Goal: Task Accomplishment & Management: Manage account settings

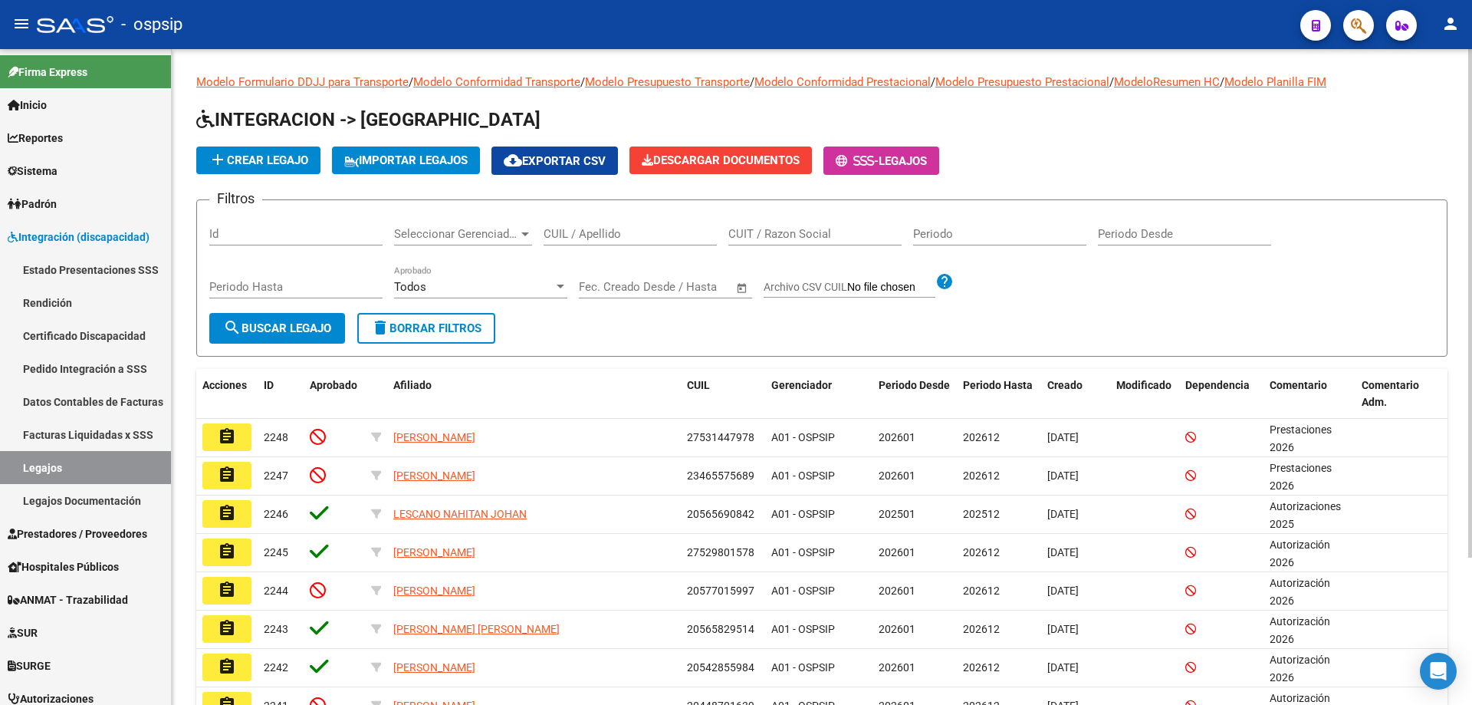
click at [580, 235] on input "CUIL / Apellido" at bounding box center [630, 234] width 173 height 14
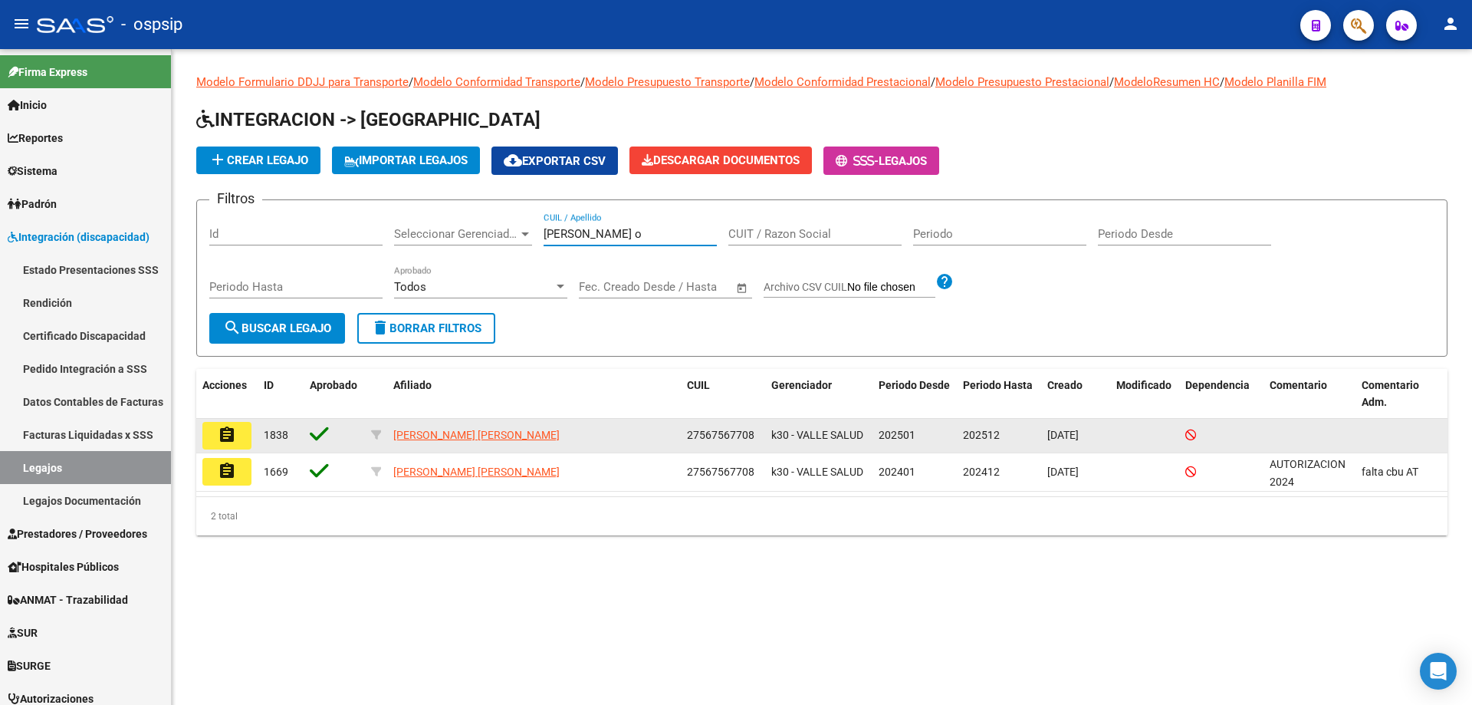
type input "[PERSON_NAME] o"
click at [232, 440] on mat-icon "assignment" at bounding box center [227, 434] width 18 height 18
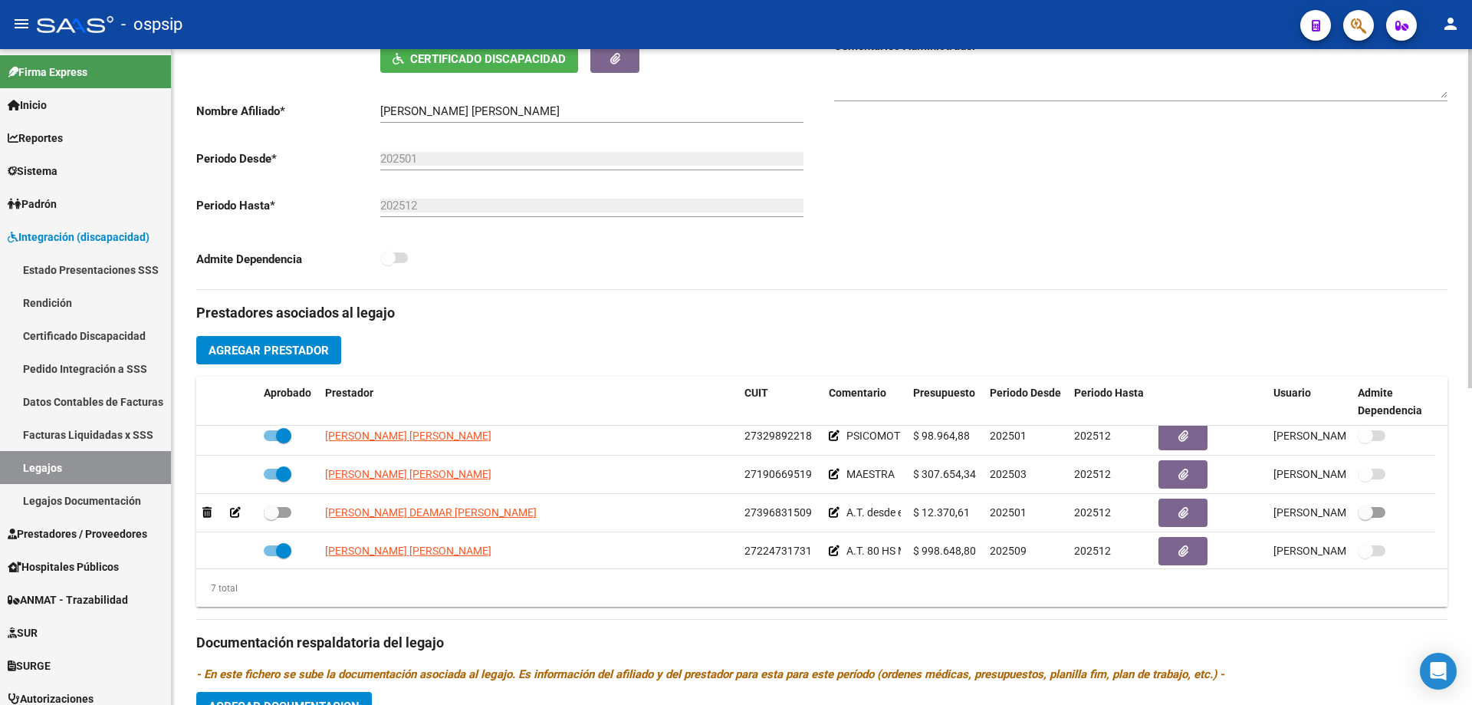
scroll to position [130, 0]
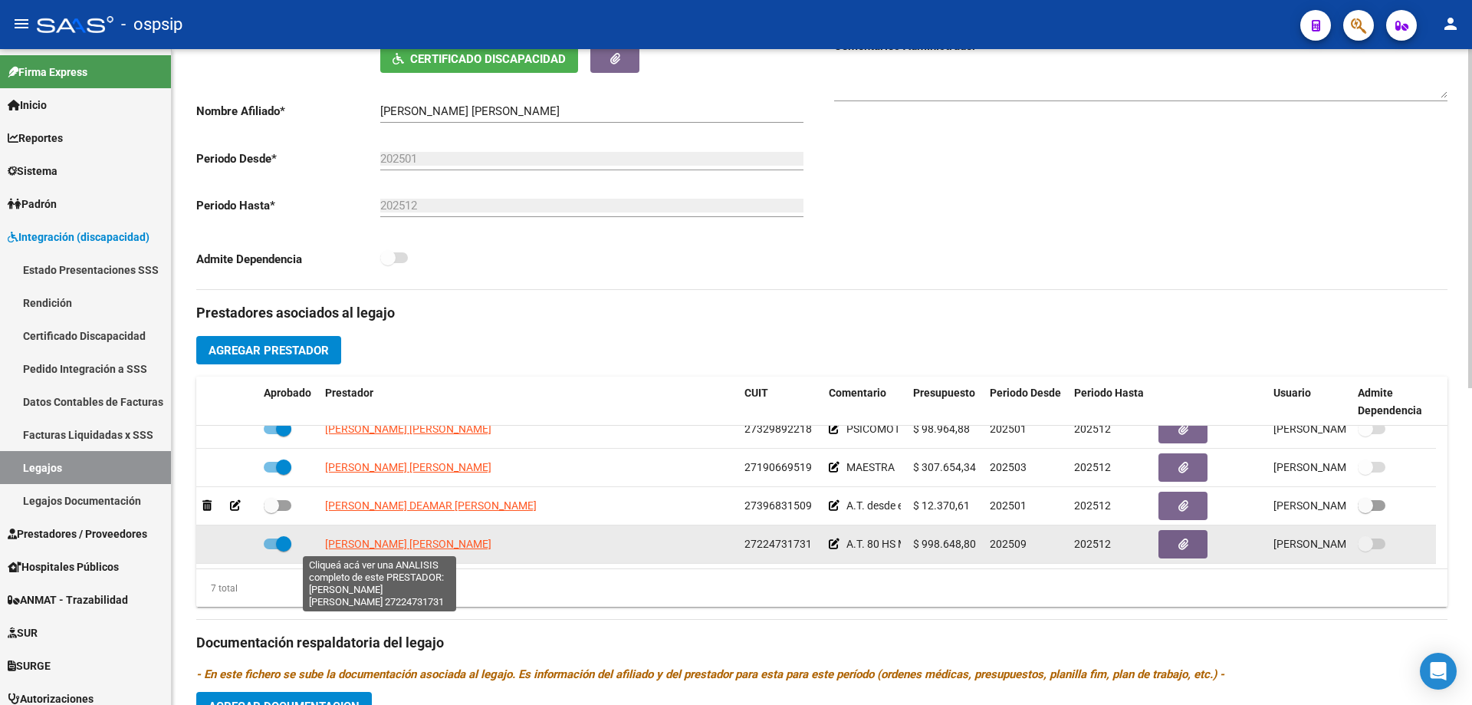
click at [419, 547] on span "[PERSON_NAME] [PERSON_NAME]" at bounding box center [408, 543] width 166 height 12
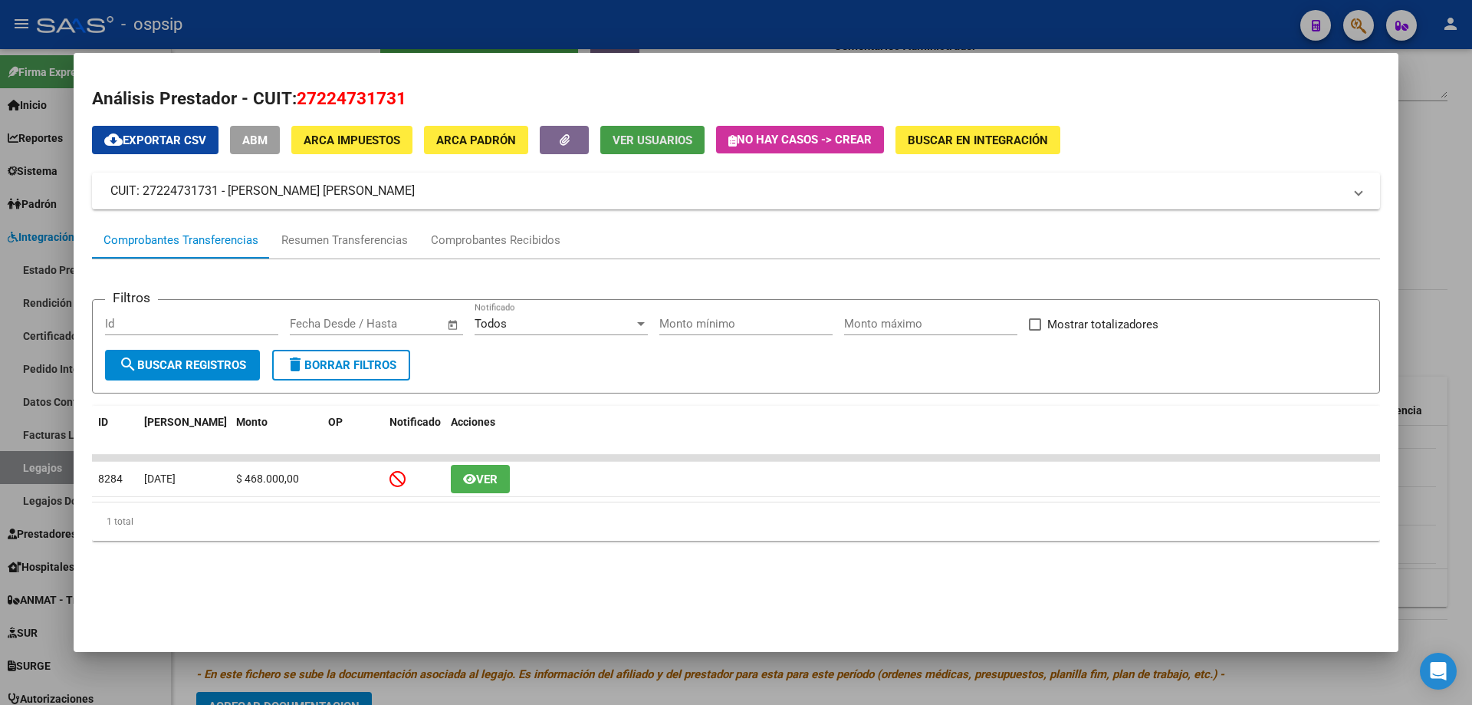
click at [628, 147] on span "Ver Usuarios" at bounding box center [653, 140] width 80 height 14
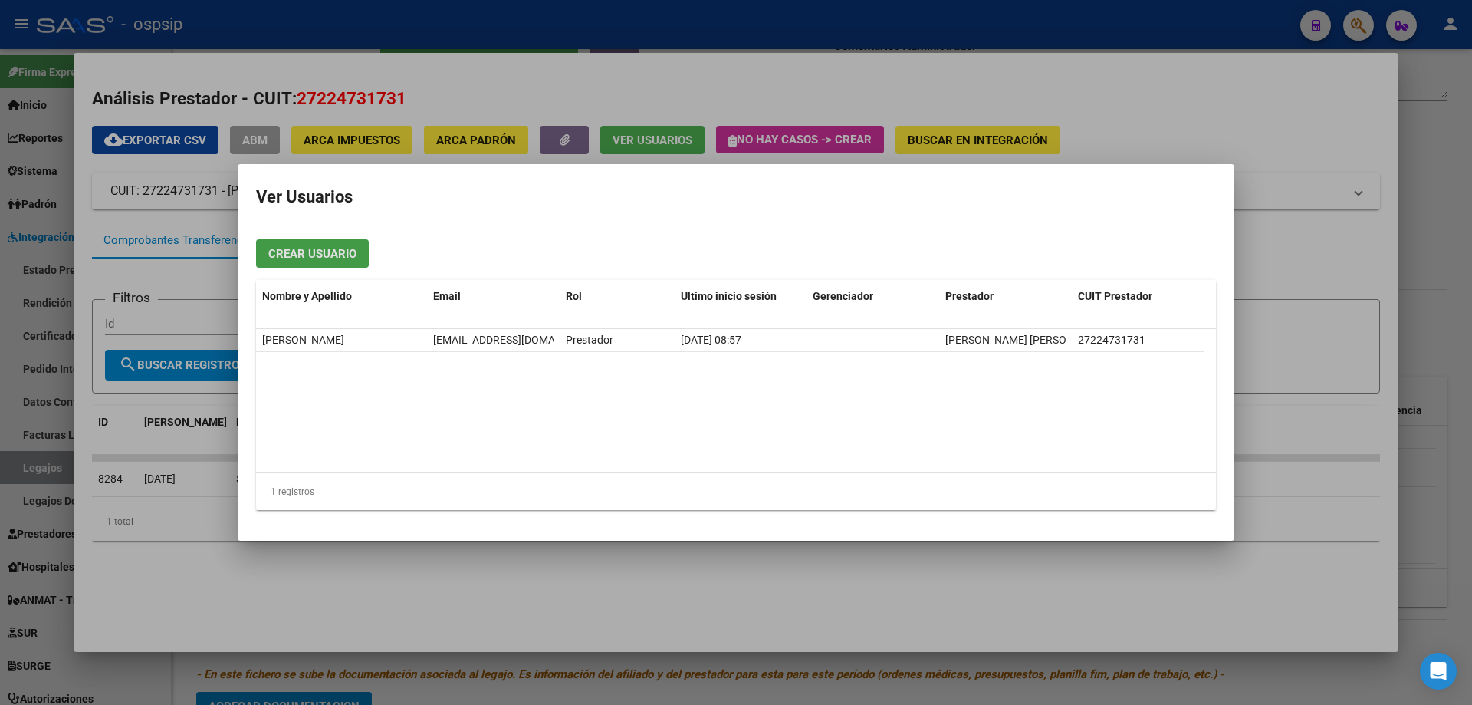
click at [455, 95] on div at bounding box center [736, 352] width 1472 height 705
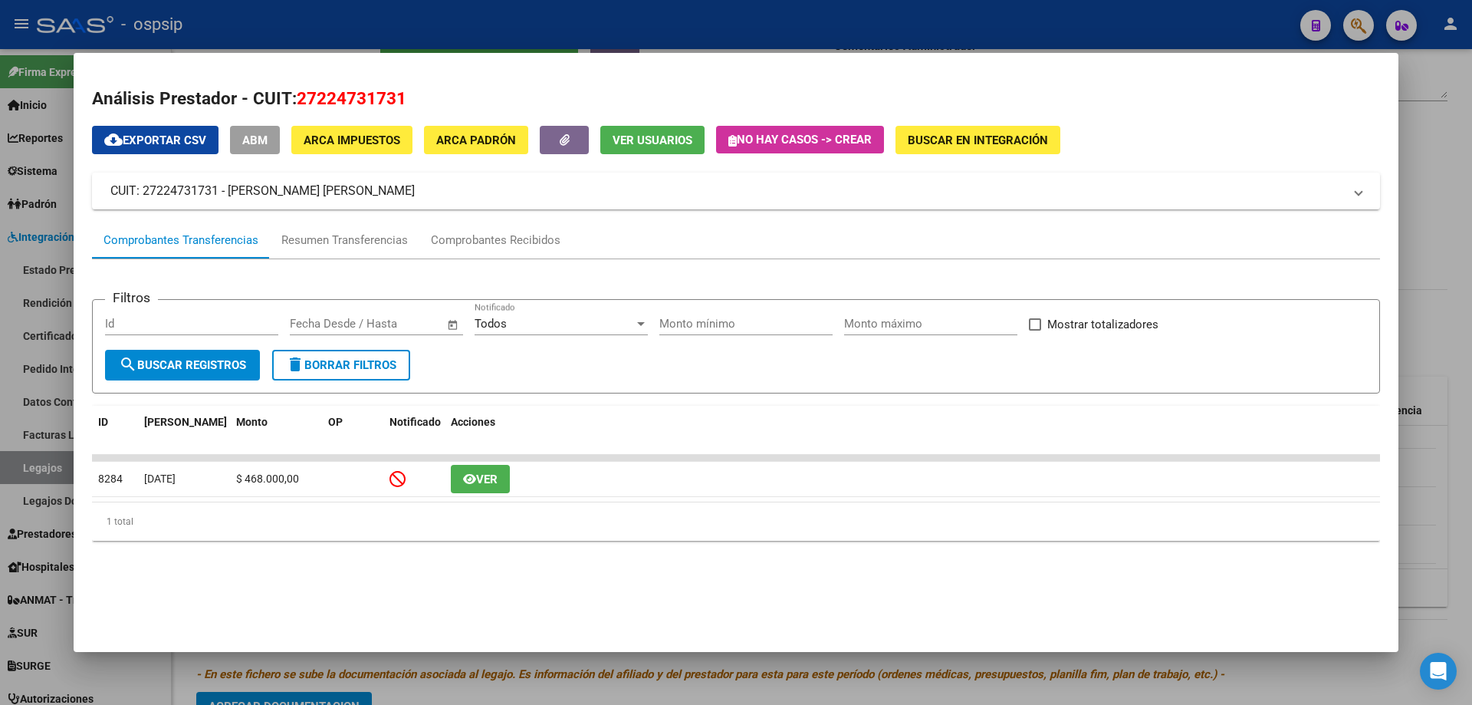
click at [432, 38] on div at bounding box center [736, 352] width 1472 height 705
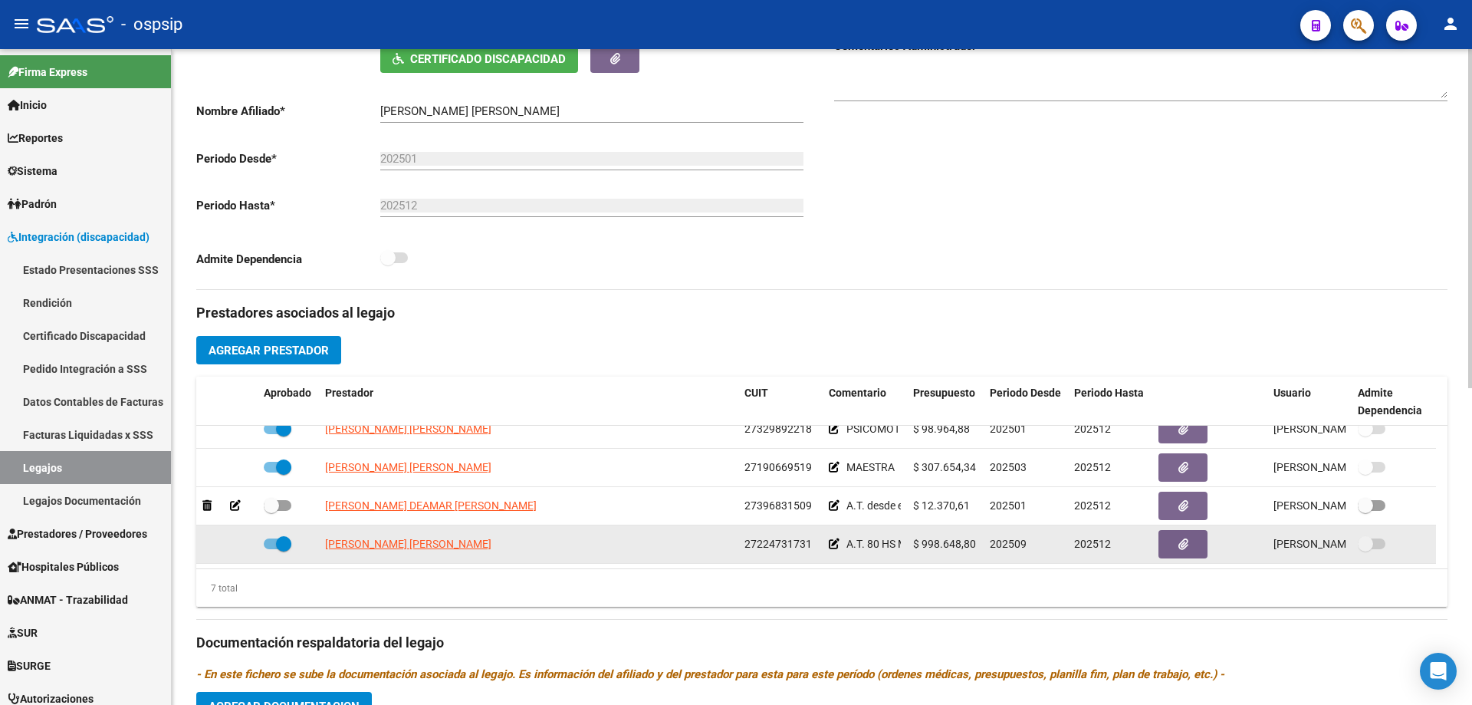
click at [780, 540] on span "27224731731" at bounding box center [777, 543] width 67 height 12
copy span "27224731731"
click at [386, 541] on span "[PERSON_NAME] [PERSON_NAME]" at bounding box center [408, 543] width 166 height 12
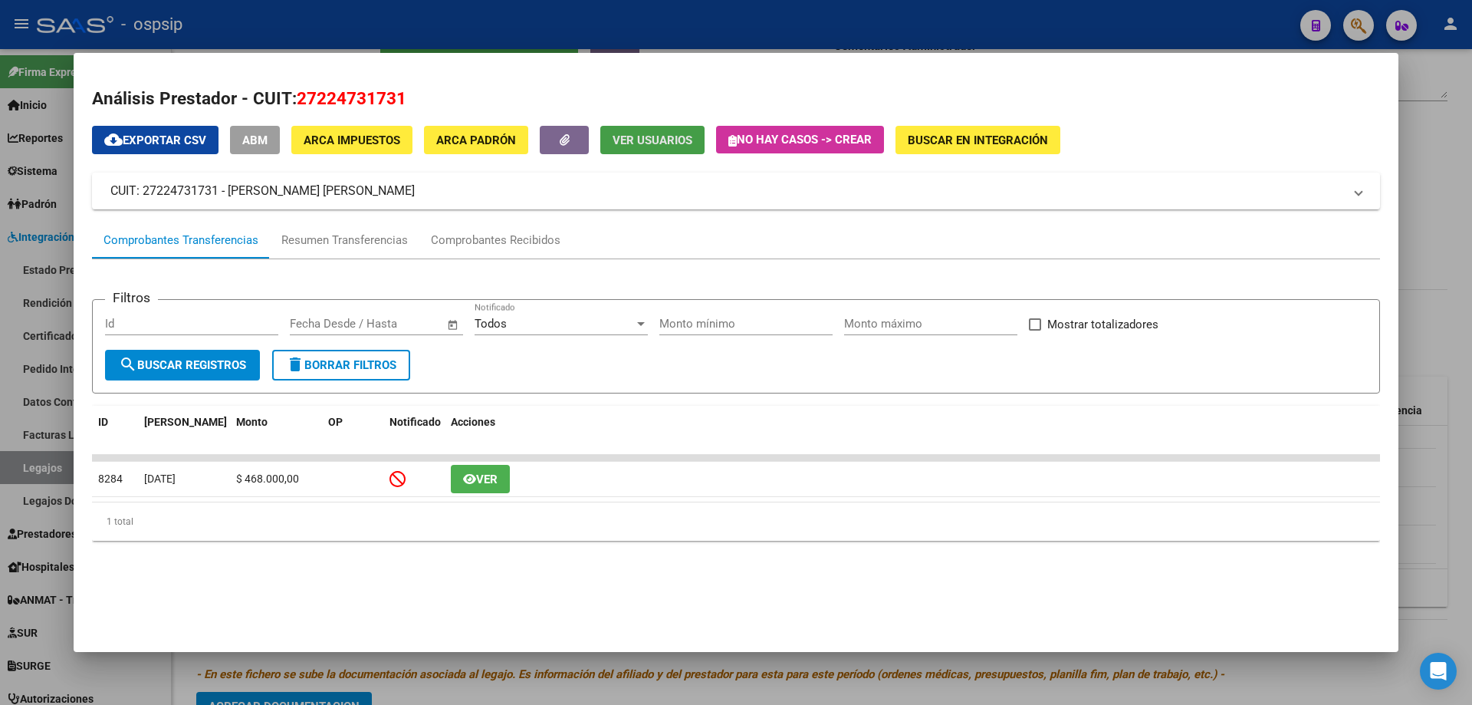
click at [682, 147] on span "Ver Usuarios" at bounding box center [653, 140] width 80 height 14
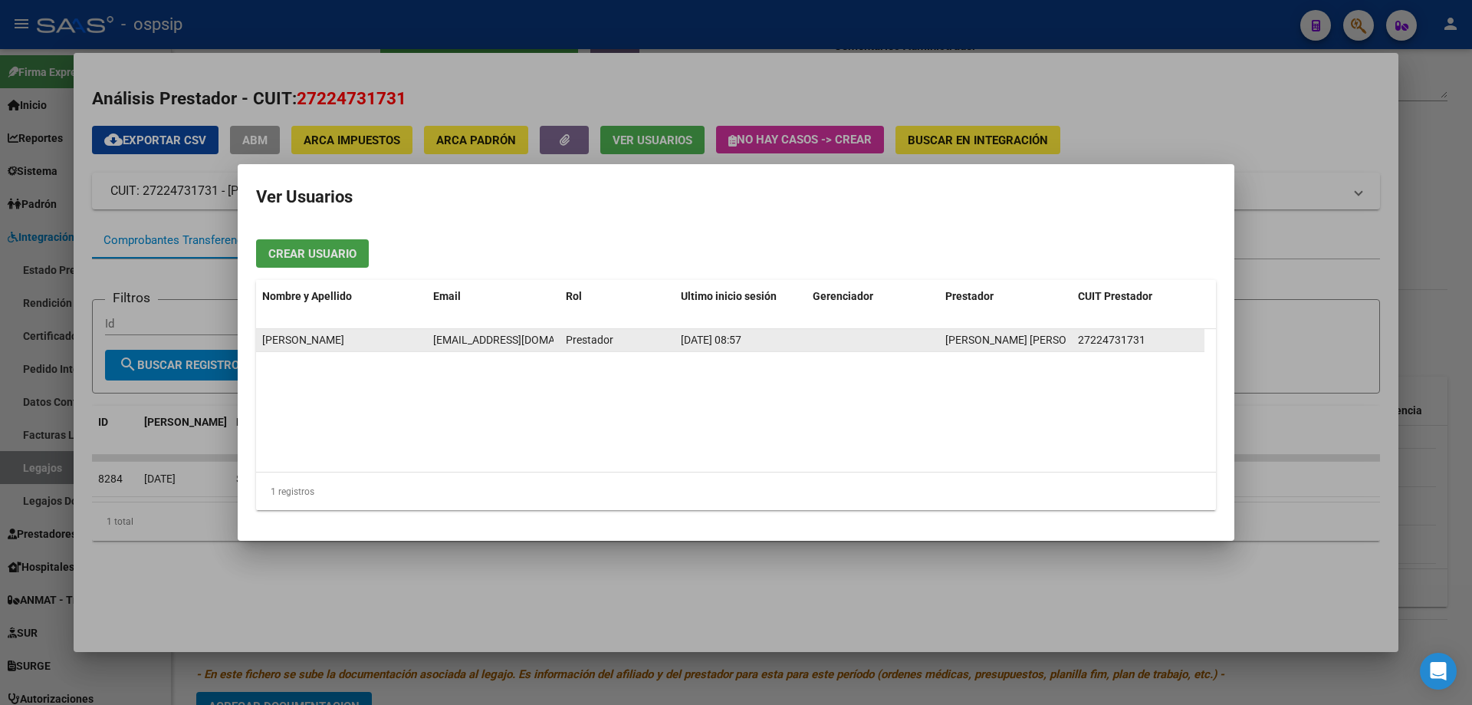
click at [506, 334] on span "[EMAIL_ADDRESS][DOMAIN_NAME]" at bounding box center [518, 339] width 170 height 12
copy span "[EMAIL_ADDRESS][DOMAIN_NAME]"
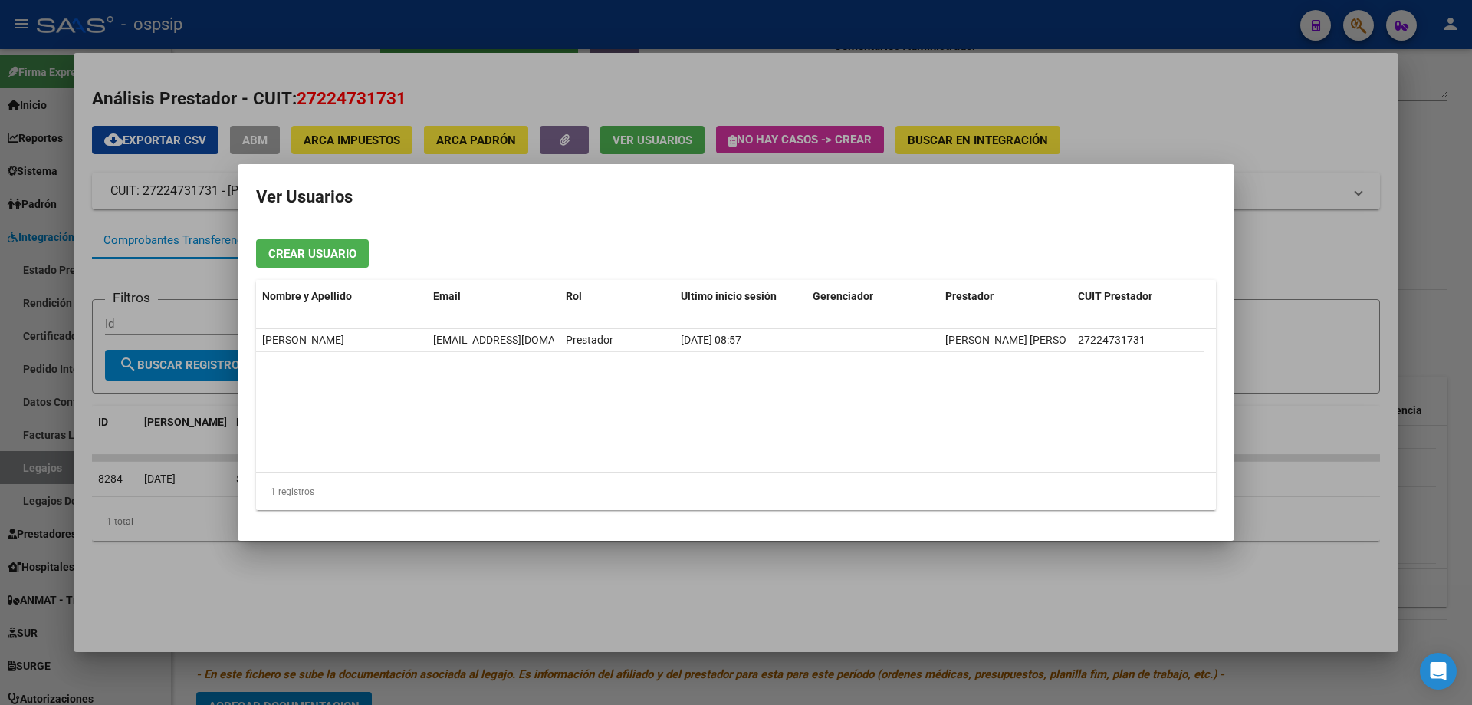
click at [472, 583] on div at bounding box center [736, 352] width 1472 height 705
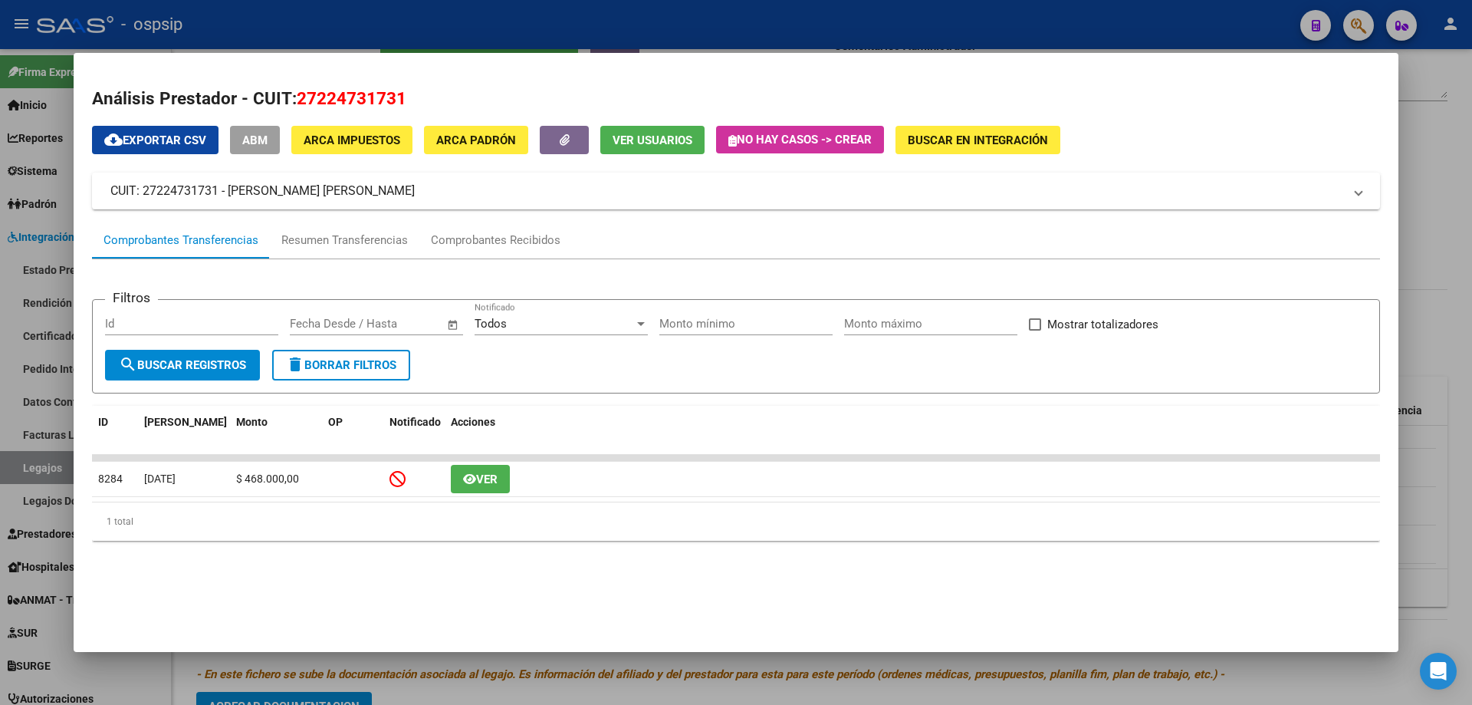
click at [370, 18] on div at bounding box center [736, 352] width 1472 height 705
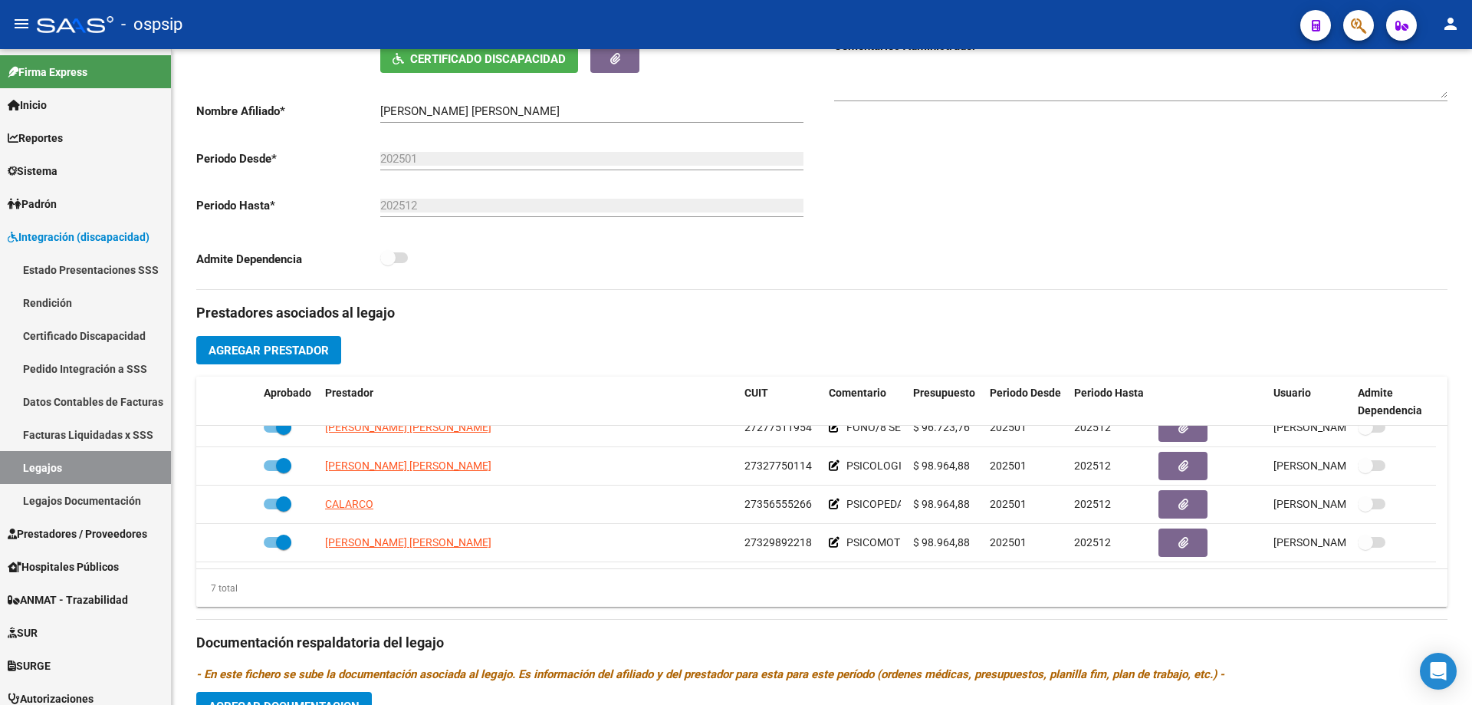
scroll to position [0, 0]
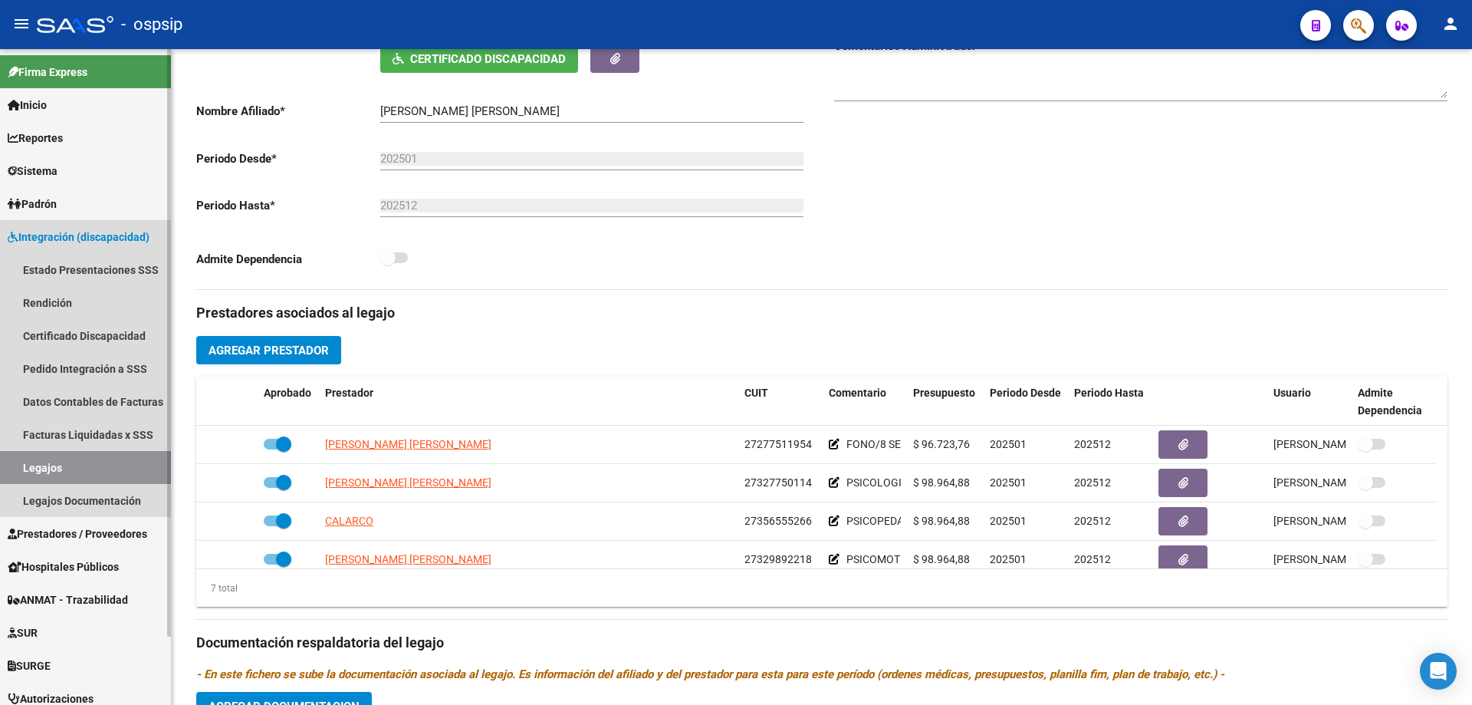
click at [85, 471] on link "Legajos" at bounding box center [85, 467] width 171 height 33
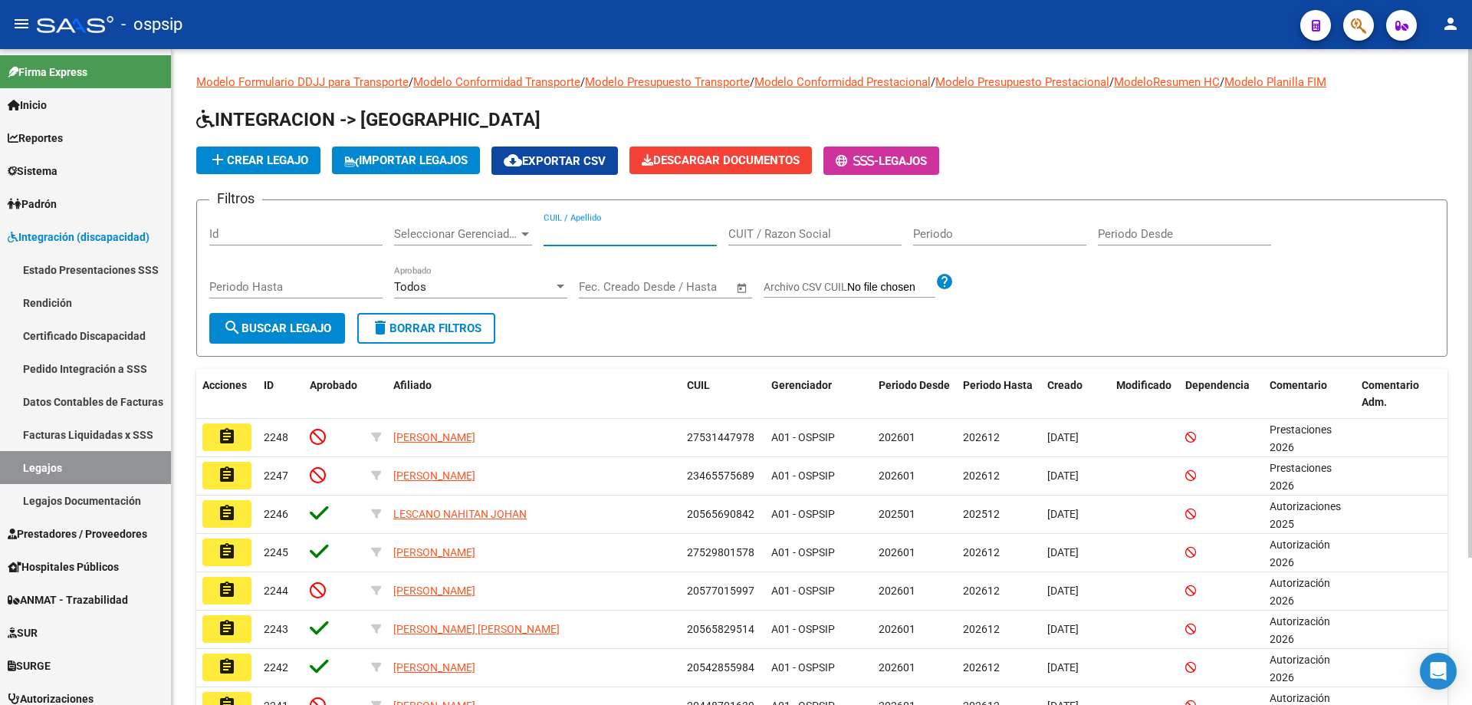
click at [580, 238] on input "CUIL / Apellido" at bounding box center [630, 234] width 173 height 14
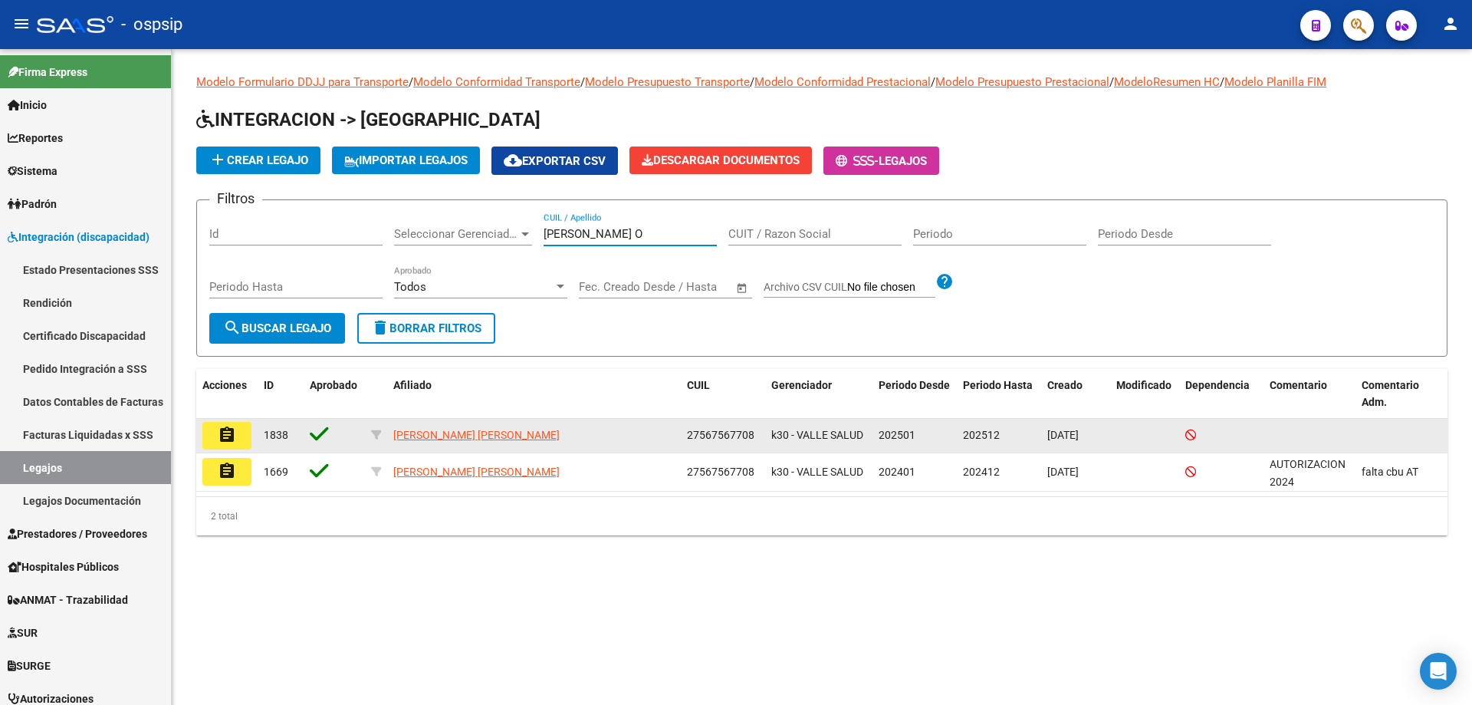
type input "[PERSON_NAME] O"
click at [218, 432] on mat-icon "assignment" at bounding box center [227, 434] width 18 height 18
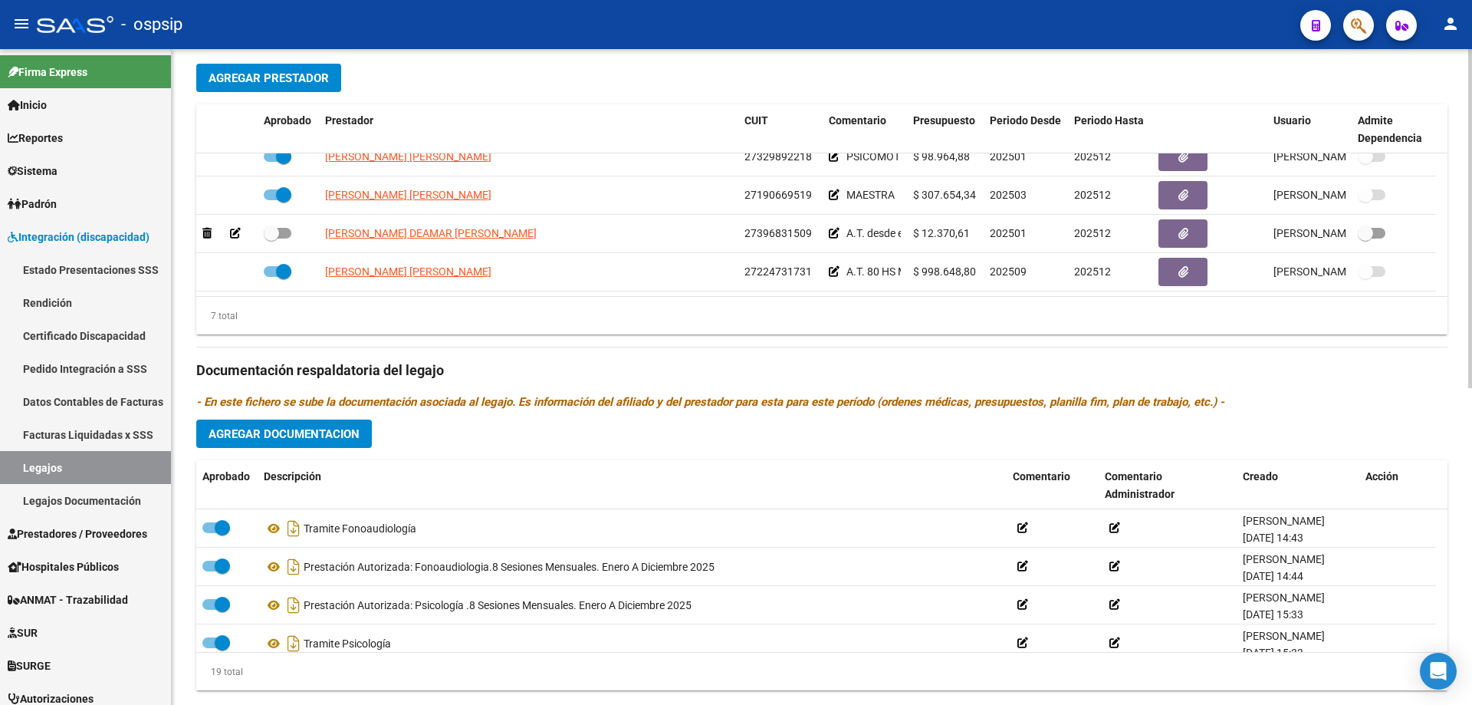
scroll to position [613, 0]
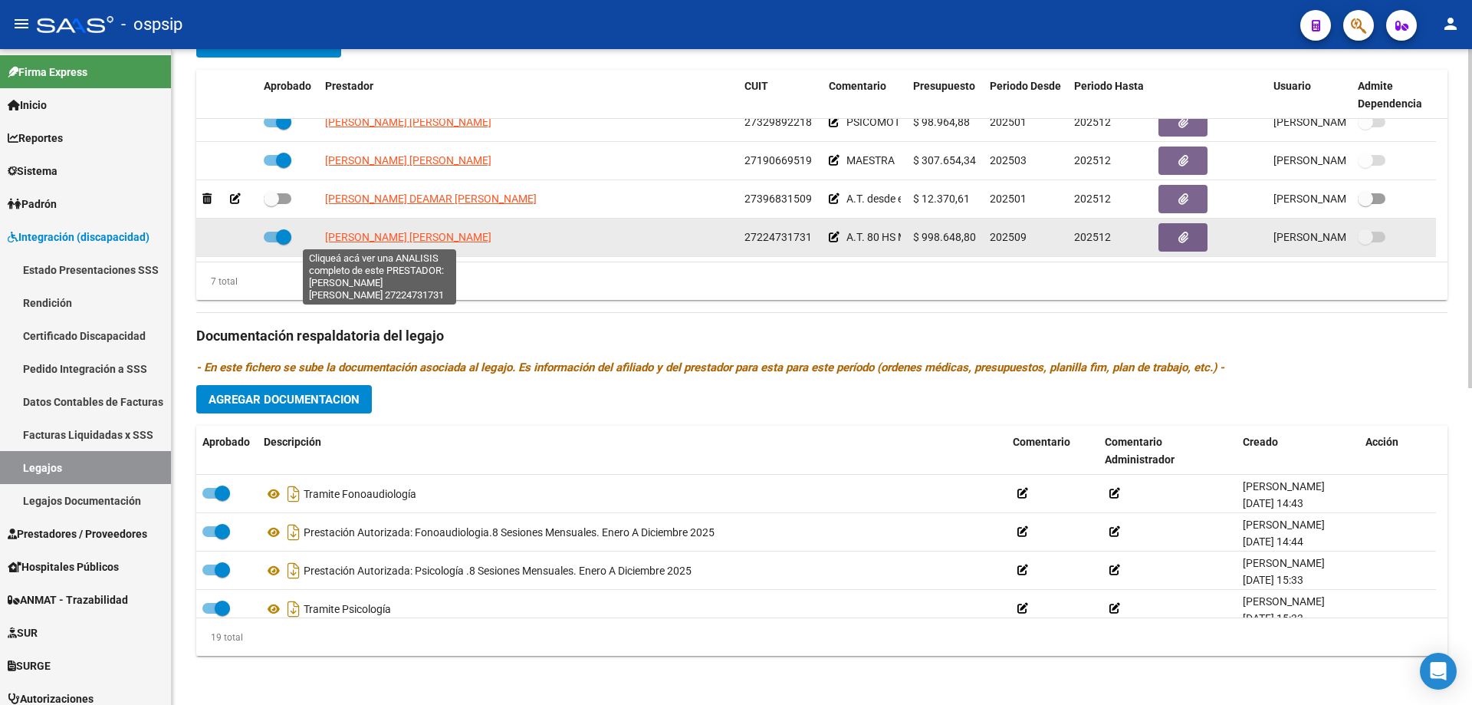
click at [401, 232] on span "[PERSON_NAME] [PERSON_NAME]" at bounding box center [408, 237] width 166 height 12
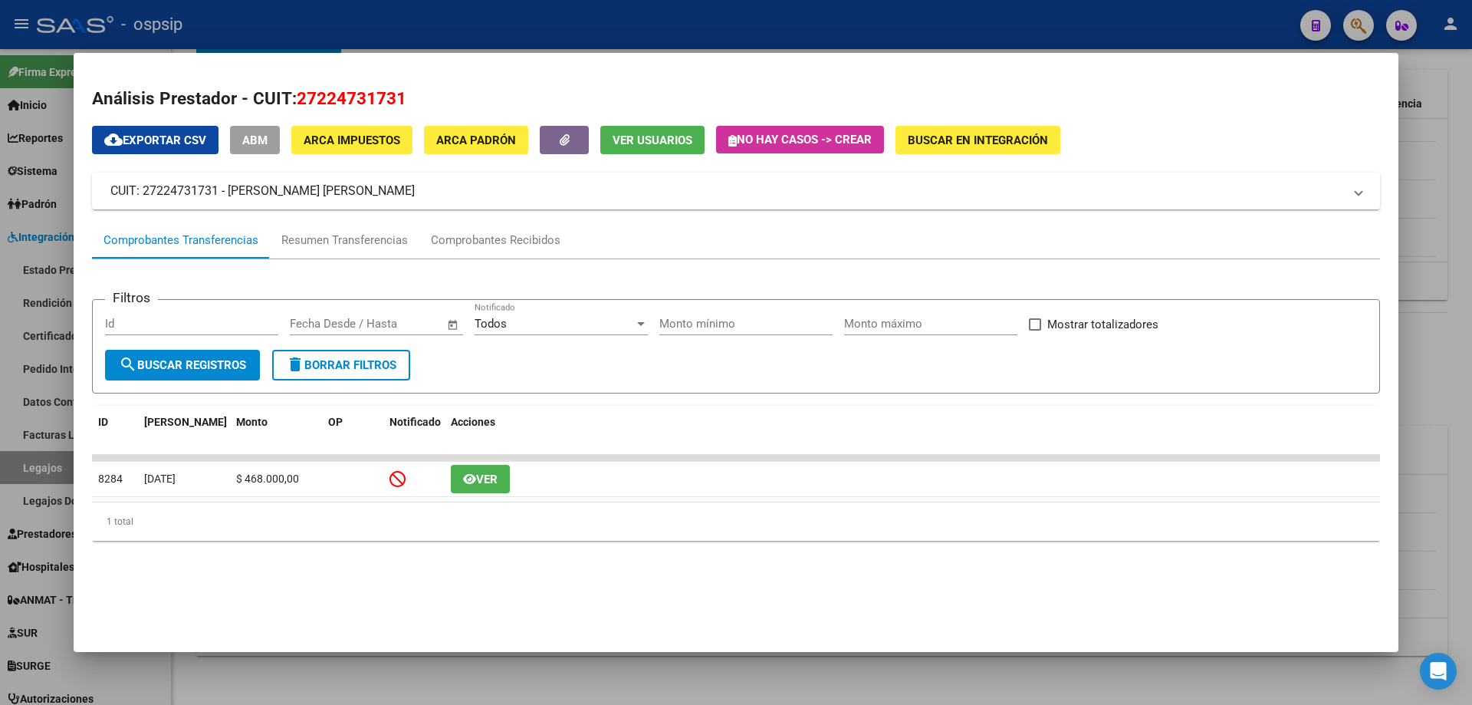
click at [628, 132] on button "Ver Usuarios" at bounding box center [652, 140] width 104 height 28
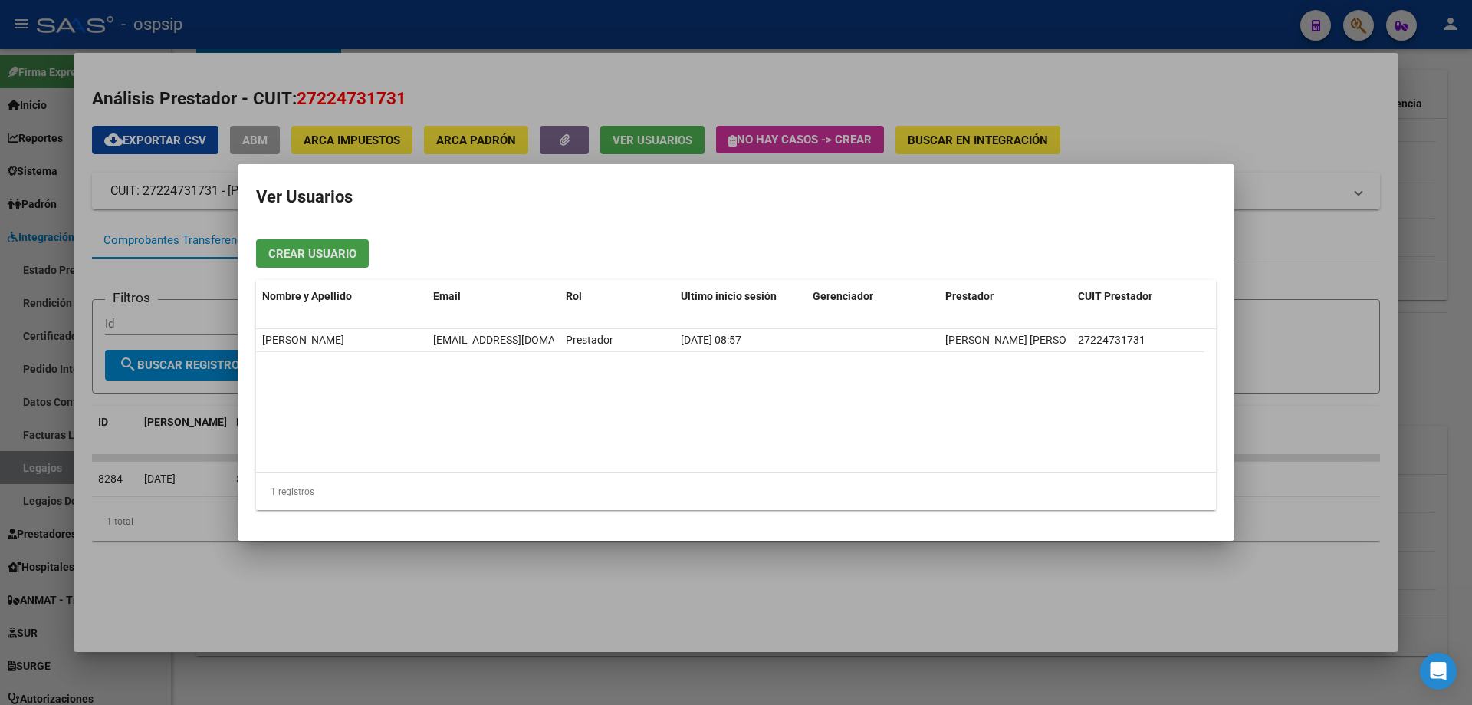
click at [242, 561] on div at bounding box center [736, 352] width 1472 height 705
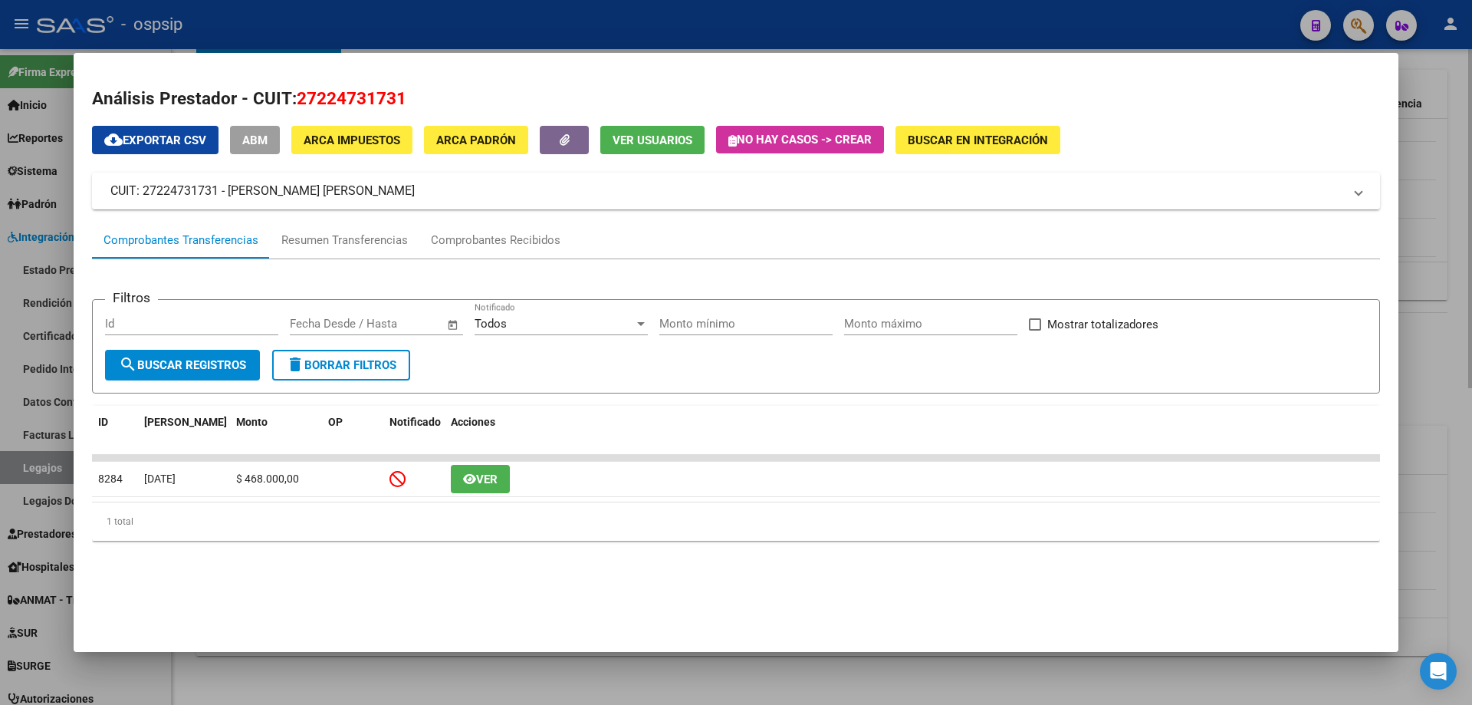
click at [403, 688] on div at bounding box center [736, 352] width 1472 height 705
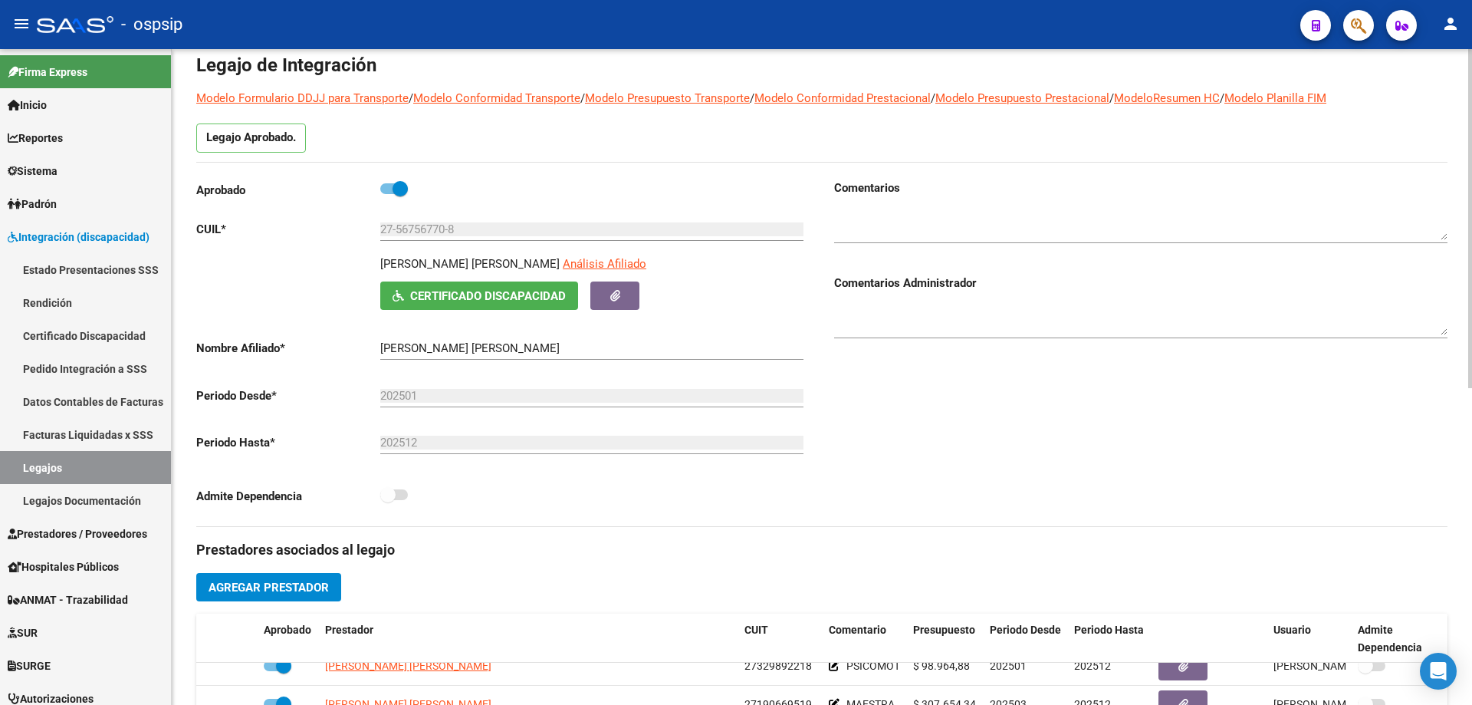
scroll to position [0, 0]
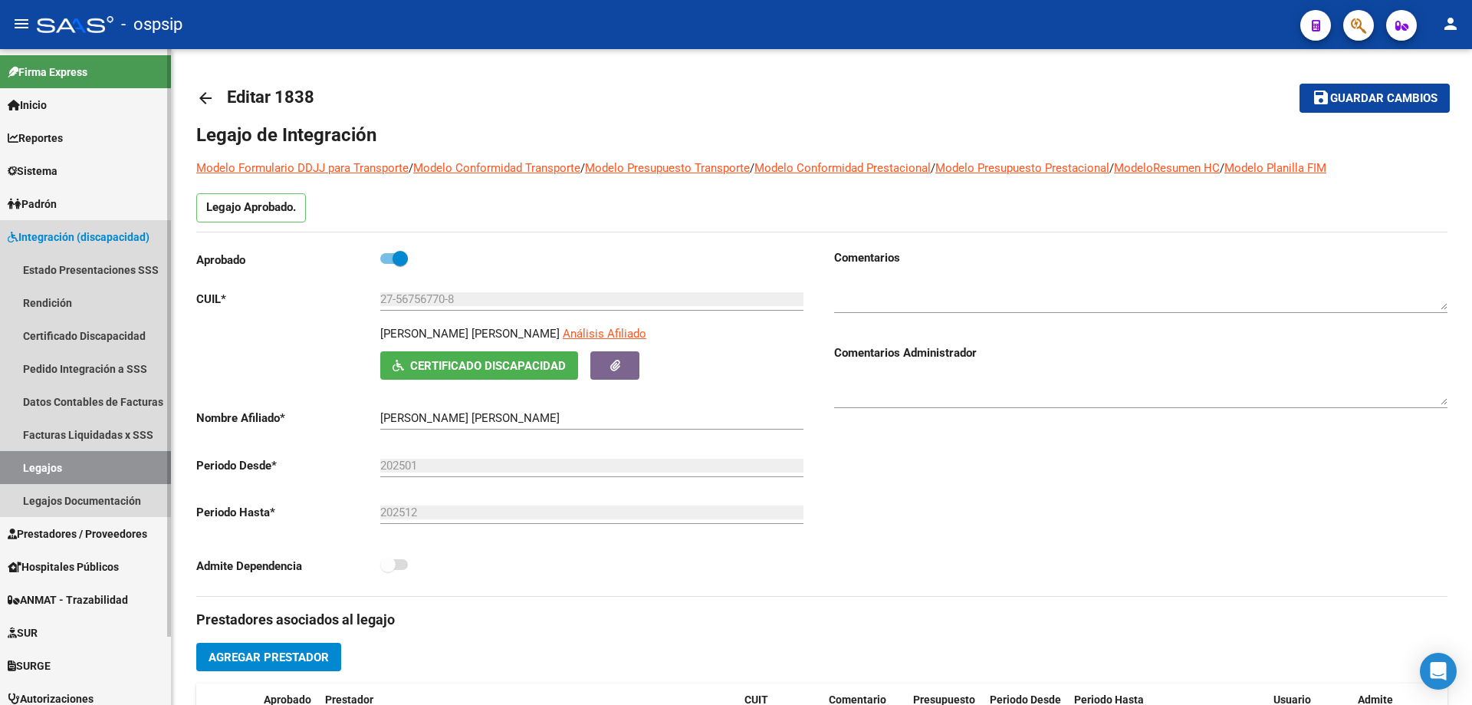
click at [124, 475] on link "Legajos" at bounding box center [85, 467] width 171 height 33
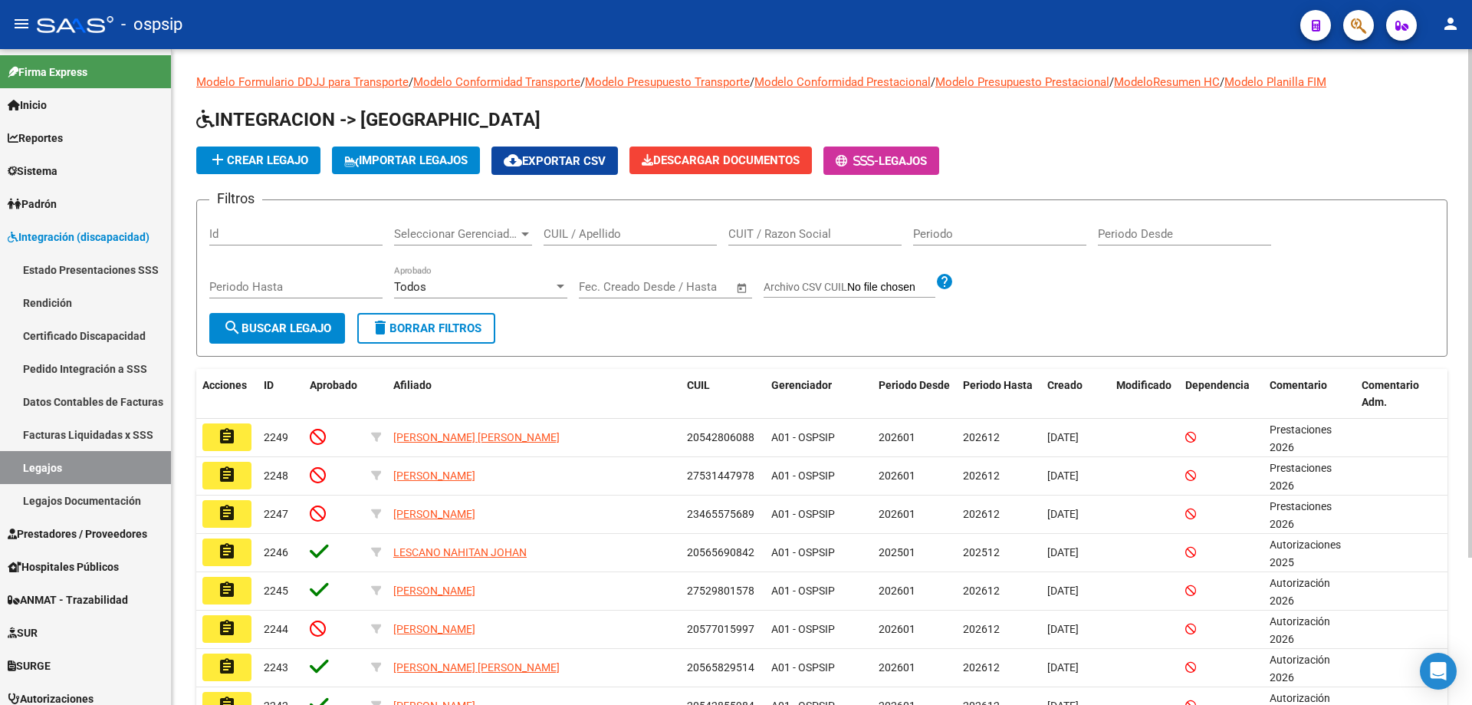
click at [613, 239] on input "CUIL / Apellido" at bounding box center [630, 234] width 173 height 14
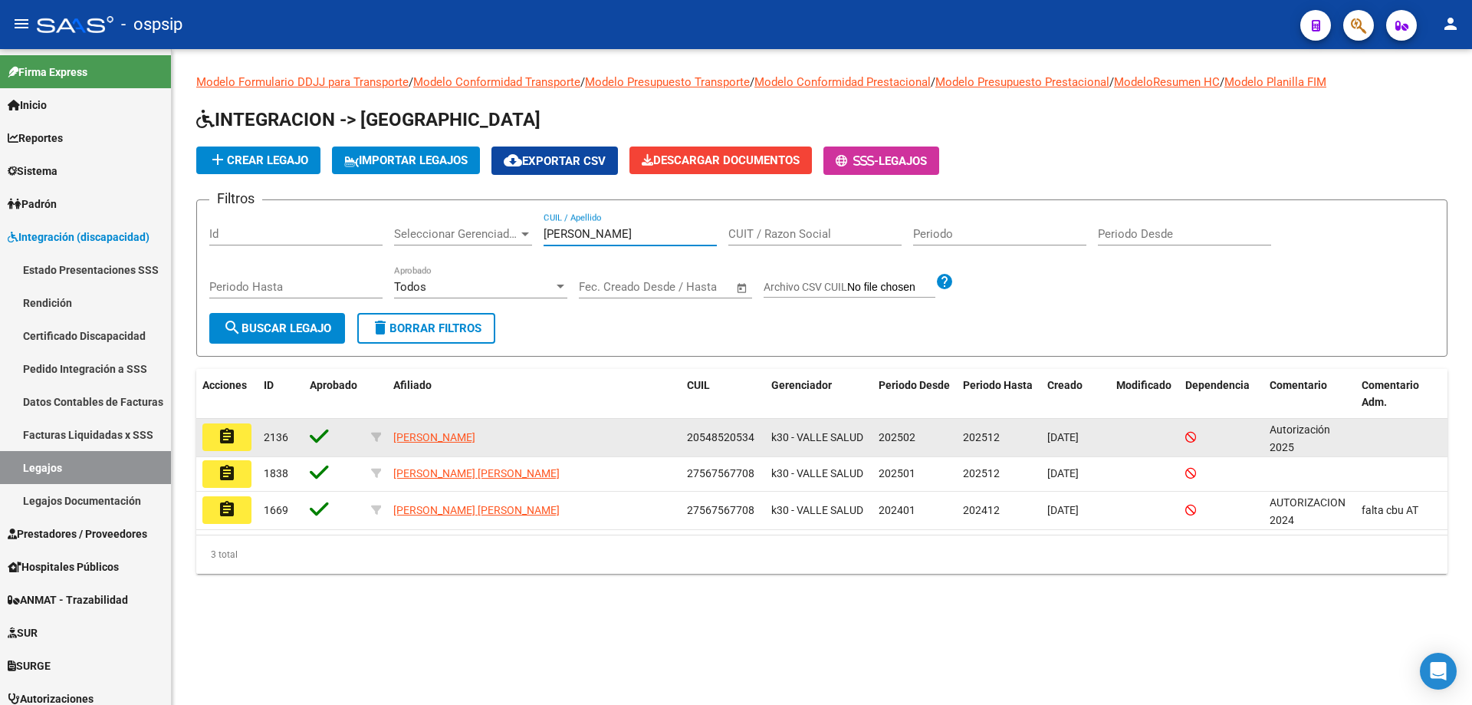
type input "[PERSON_NAME]"
click at [228, 441] on mat-icon "assignment" at bounding box center [227, 436] width 18 height 18
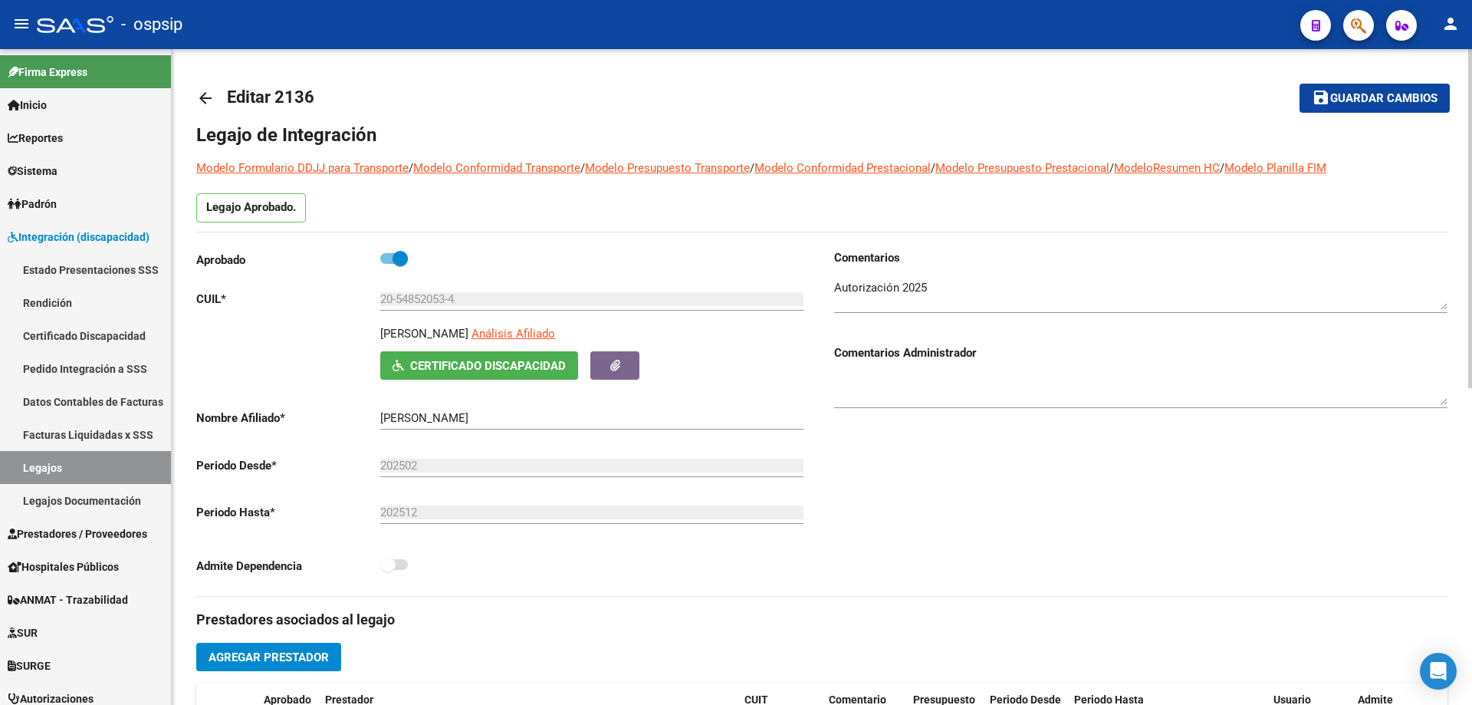
click at [1352, 108] on button "save Guardar cambios" at bounding box center [1374, 98] width 150 height 28
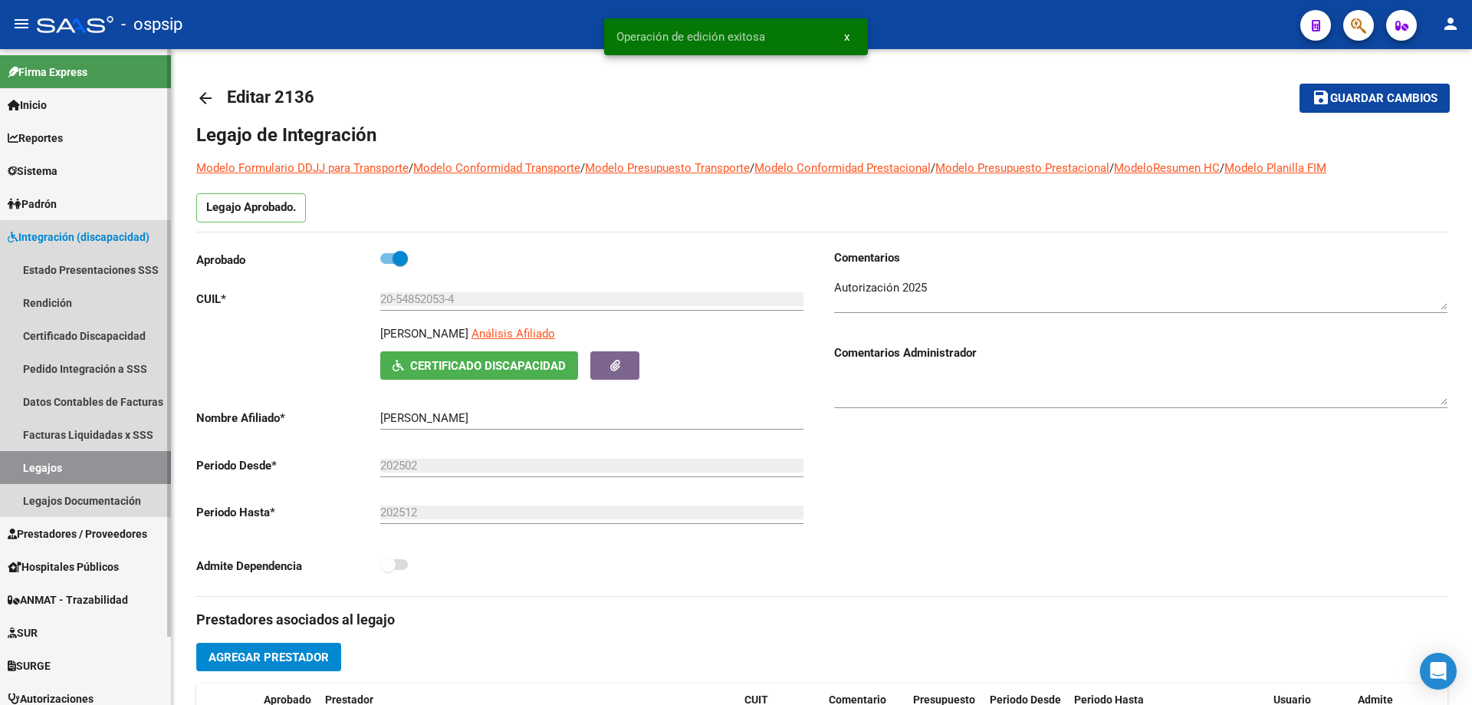
drag, startPoint x: 45, startPoint y: 476, endPoint x: 173, endPoint y: 364, distance: 170.1
click at [48, 476] on link "Legajos" at bounding box center [85, 467] width 171 height 33
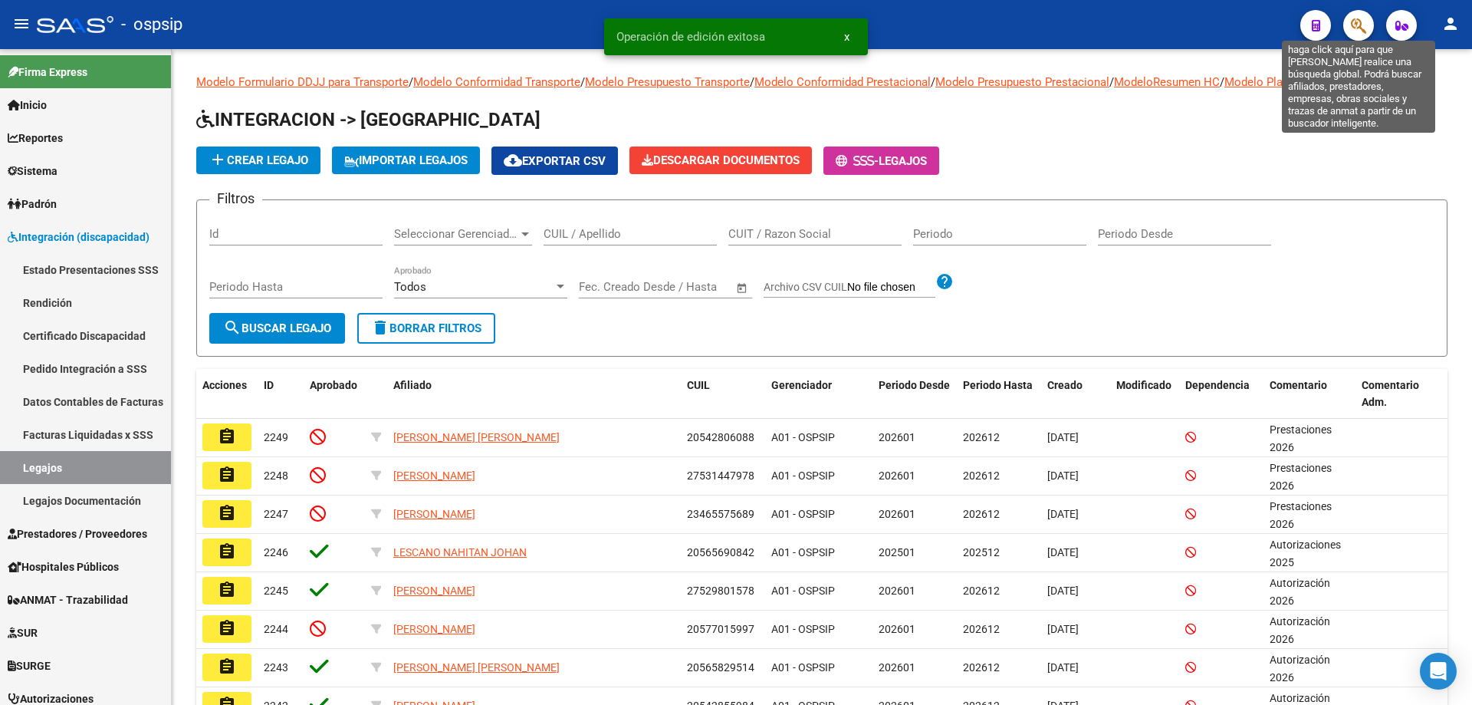
click at [1362, 28] on icon "button" at bounding box center [1358, 26] width 15 height 18
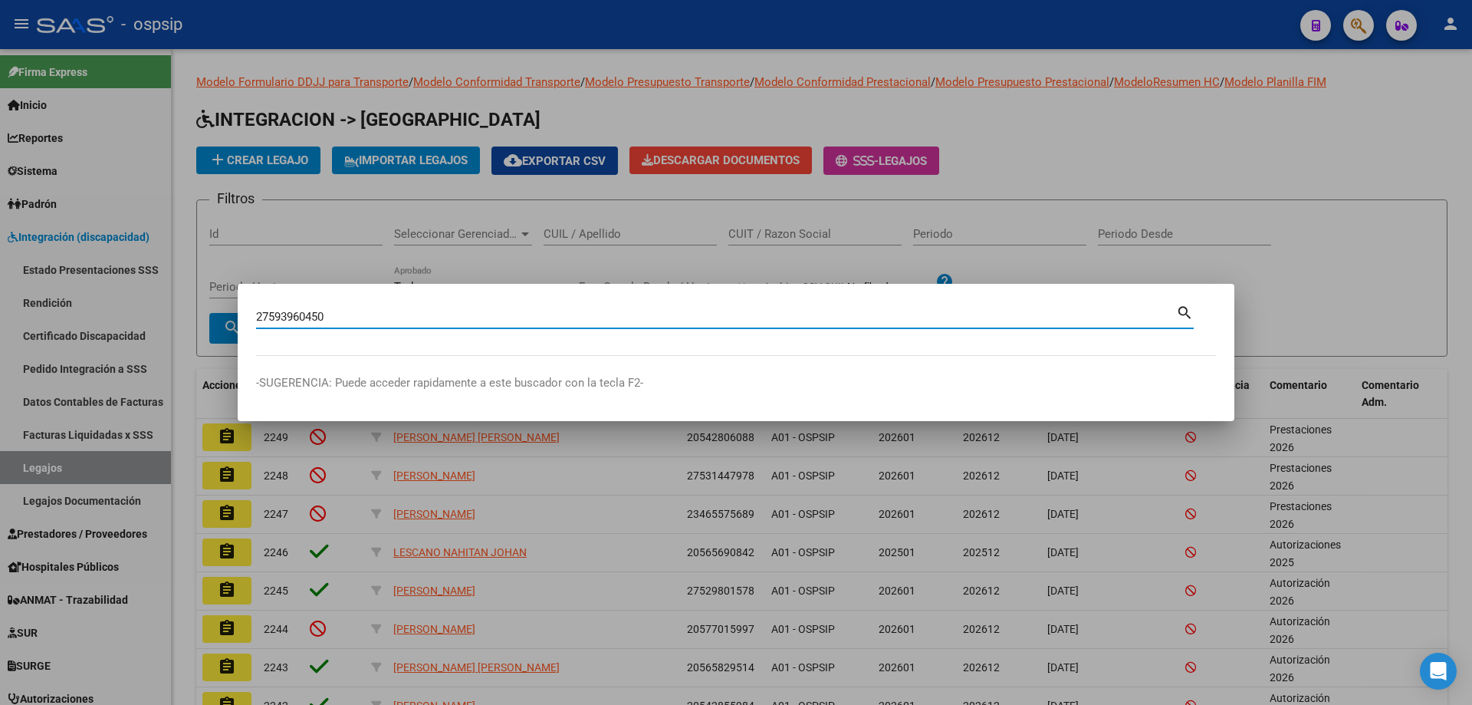
type input "27593960450"
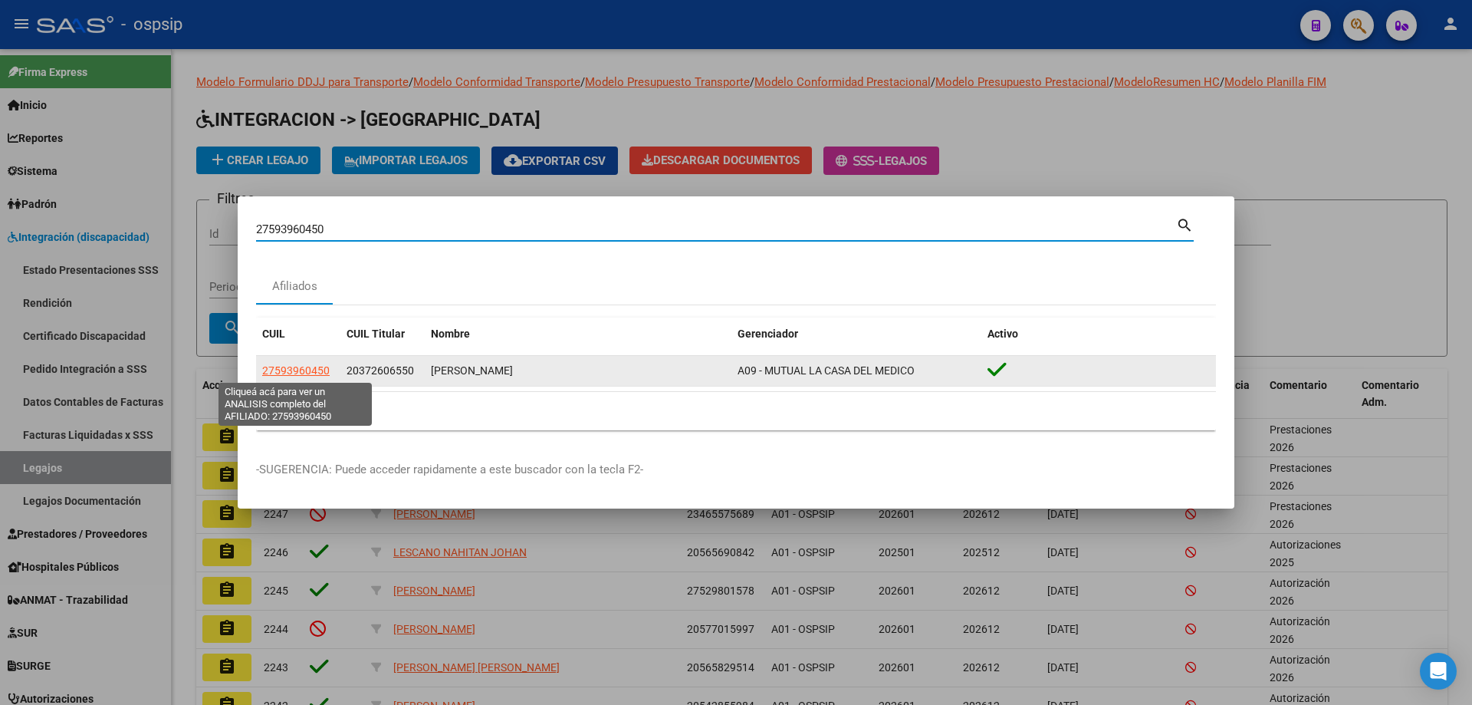
click at [308, 366] on span "27593960450" at bounding box center [295, 370] width 67 height 12
type textarea "27593960450"
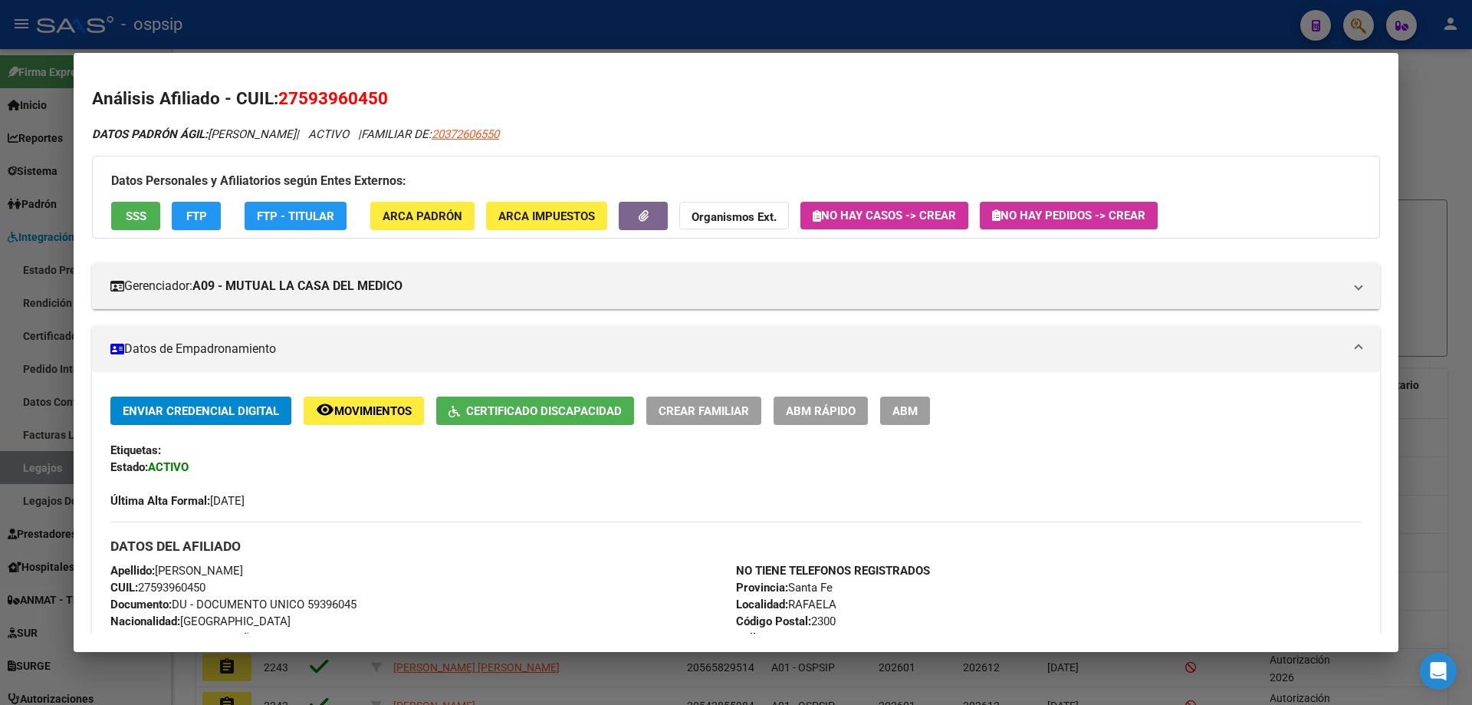
scroll to position [230, 0]
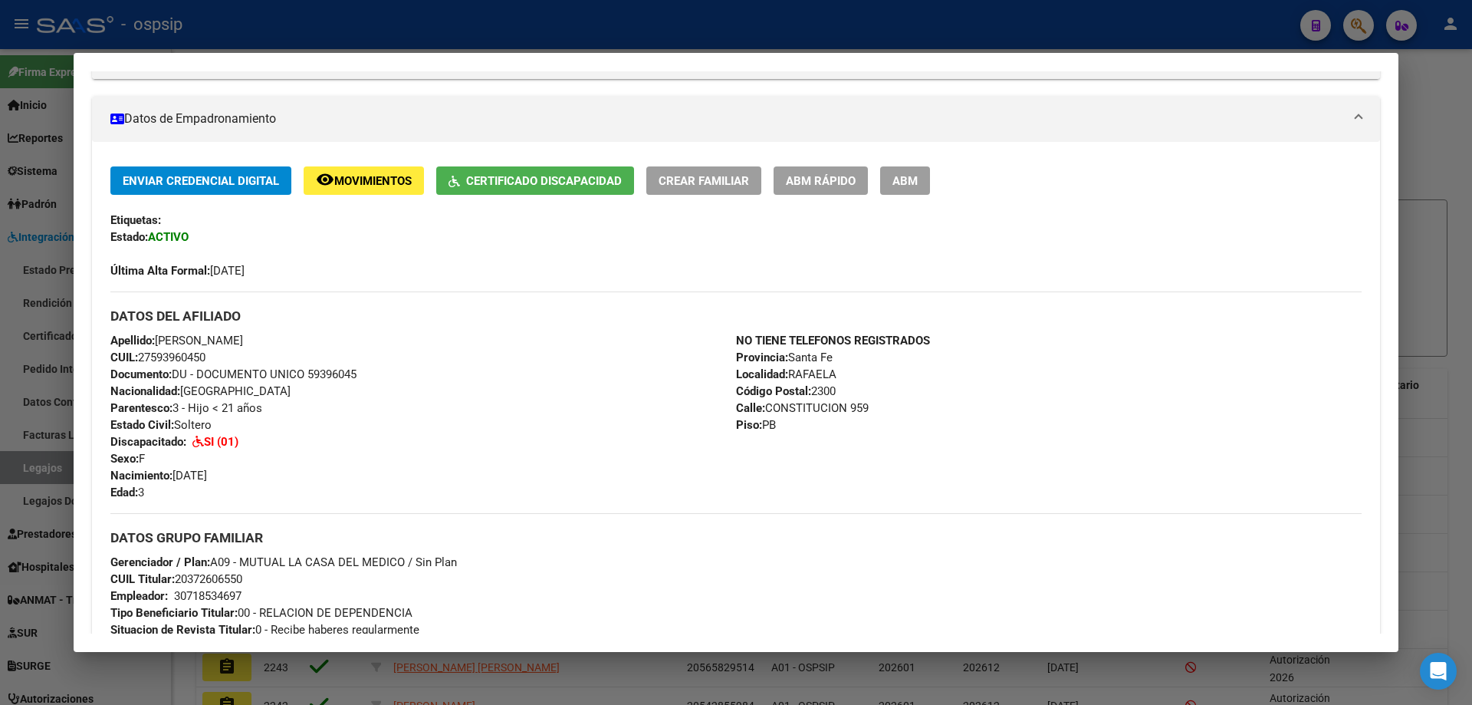
click at [409, 28] on div at bounding box center [736, 352] width 1472 height 705
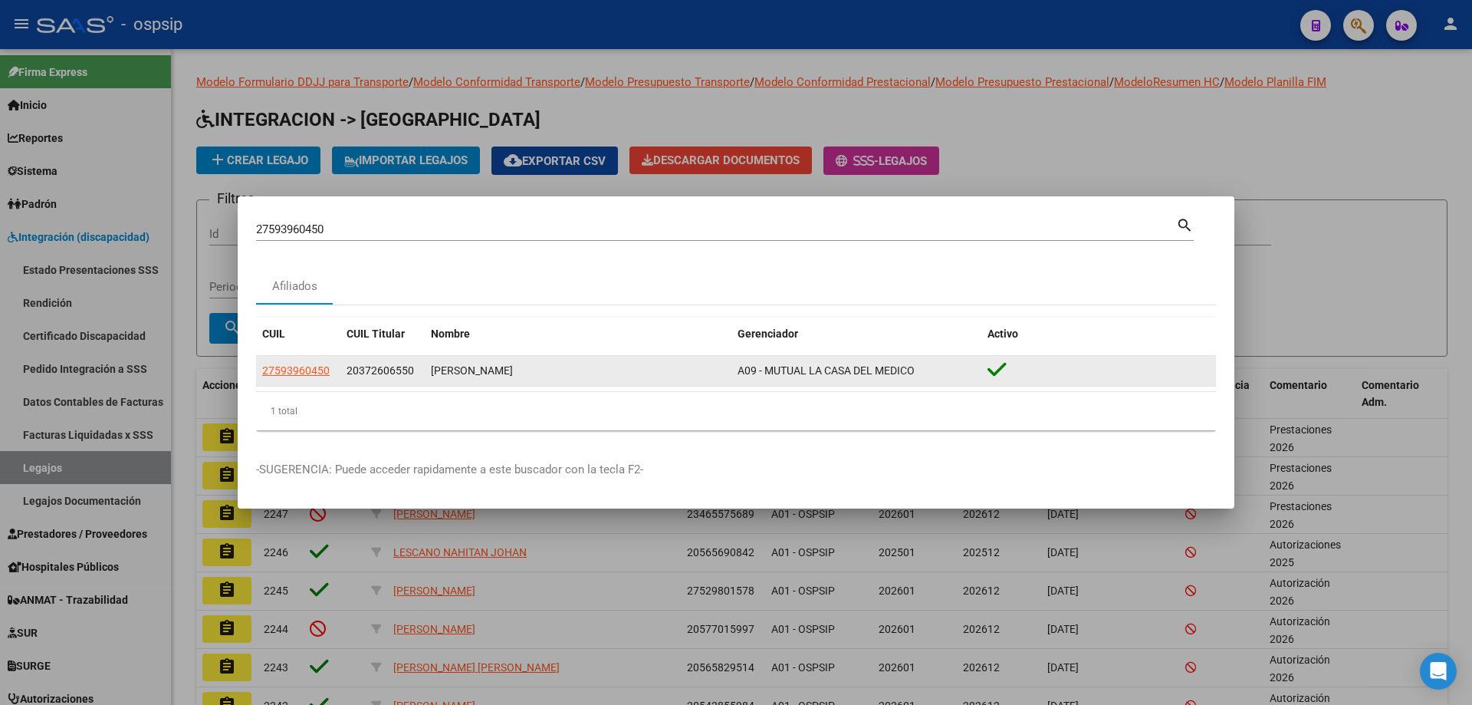
drag, startPoint x: 337, startPoint y: 367, endPoint x: 267, endPoint y: 370, distance: 69.8
click at [255, 368] on mat-dialog-content "27593960450 Buscar (apellido, dni, cuil, nro traspaso, cuit, obra social) searc…" at bounding box center [736, 329] width 997 height 228
copy datatable-body-row "27593960450"
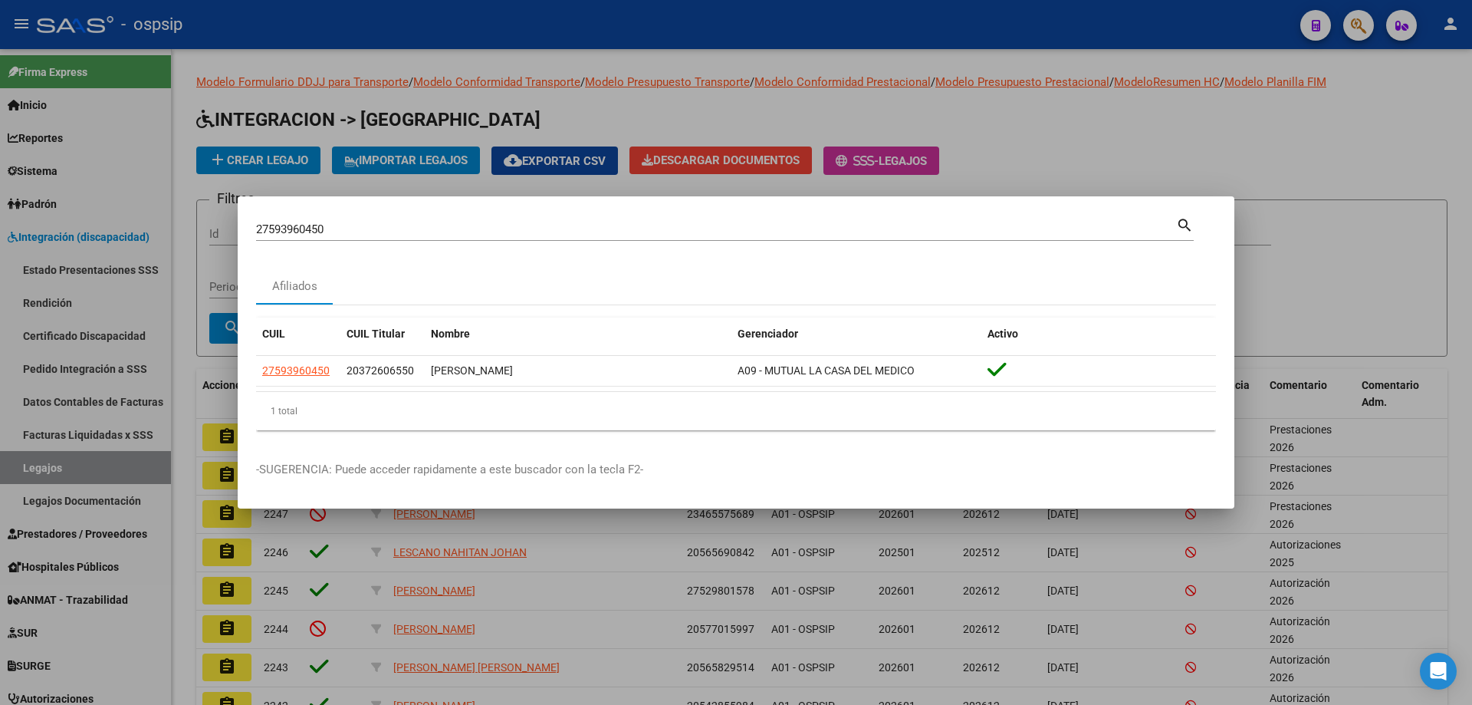
click at [89, 467] on div at bounding box center [736, 352] width 1472 height 705
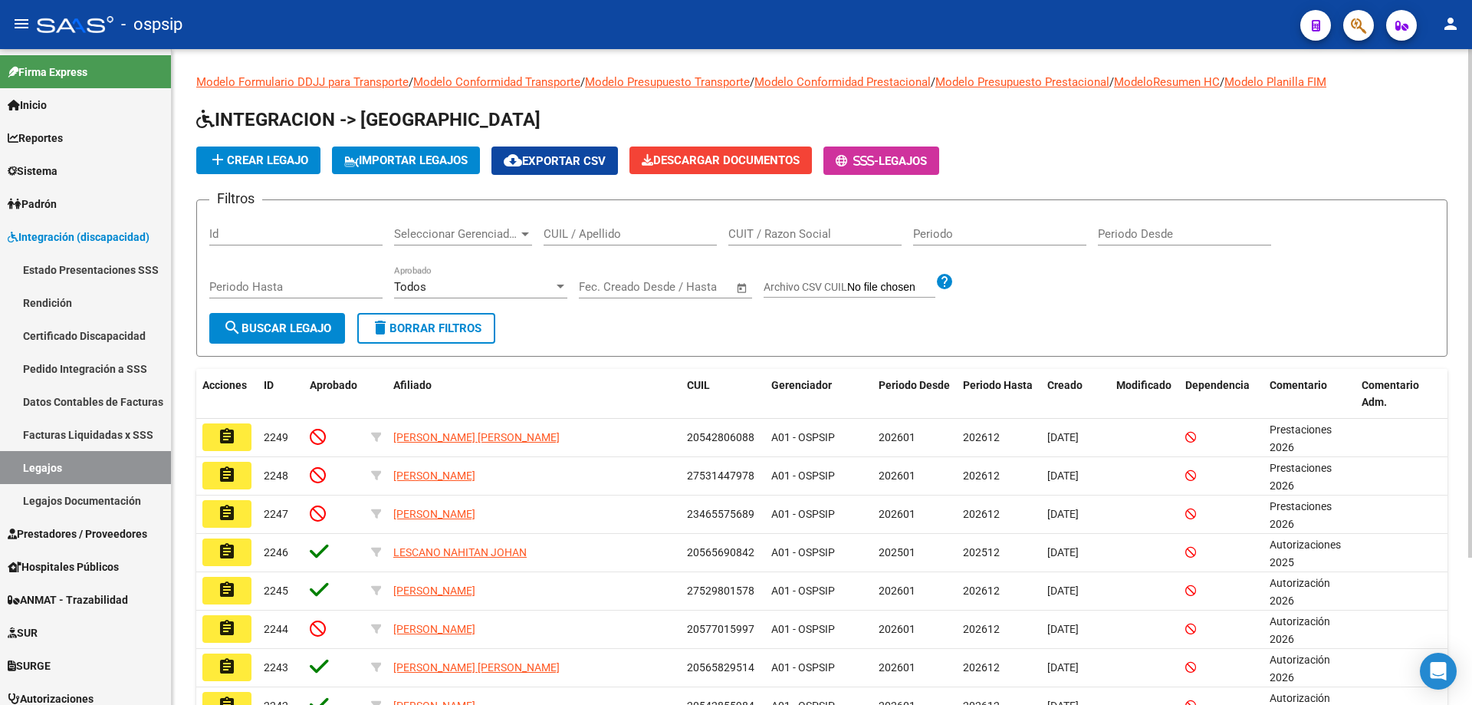
click at [599, 239] on input "CUIL / Apellido" at bounding box center [630, 234] width 173 height 14
paste input "27593960450"
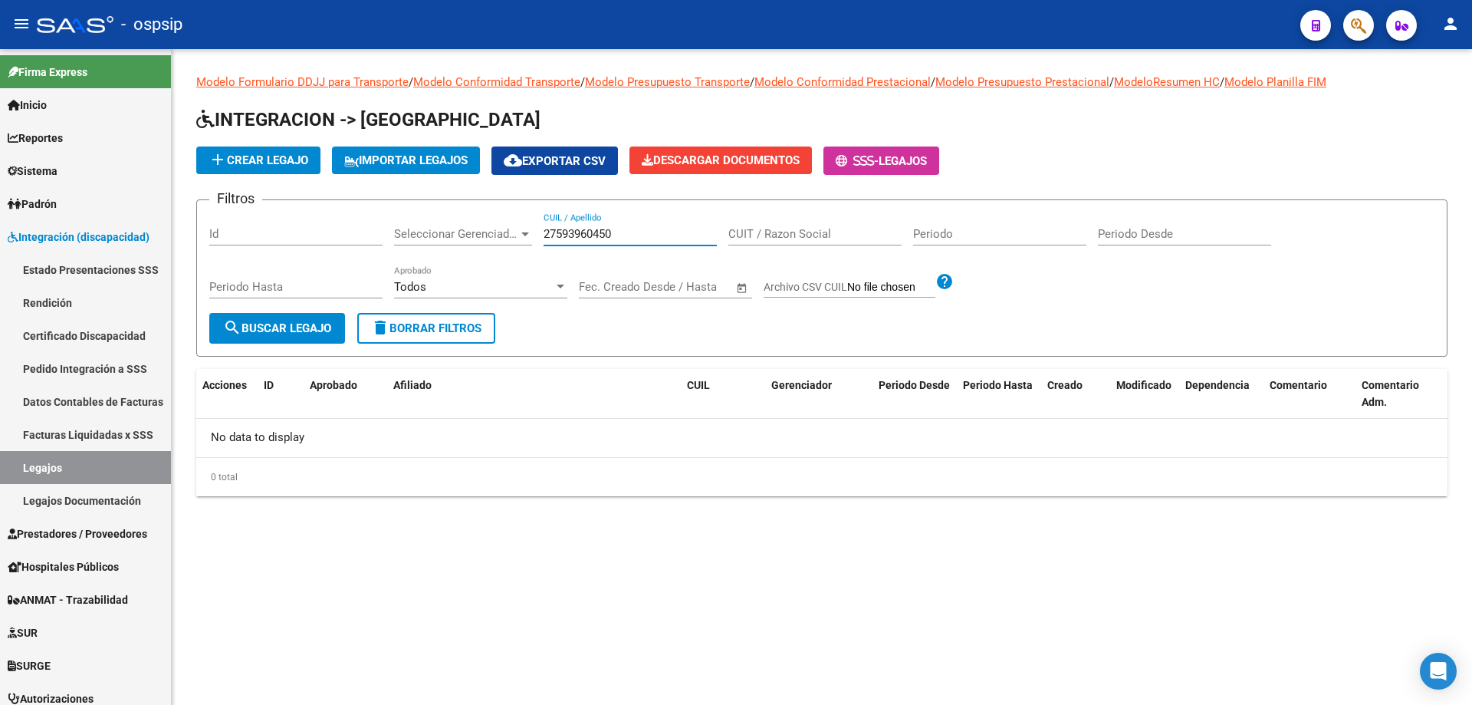
type input "27593960450"
click at [1394, 10] on app-anmat-searcher at bounding box center [1401, 24] width 31 height 31
click at [1338, 25] on div at bounding box center [1352, 24] width 43 height 31
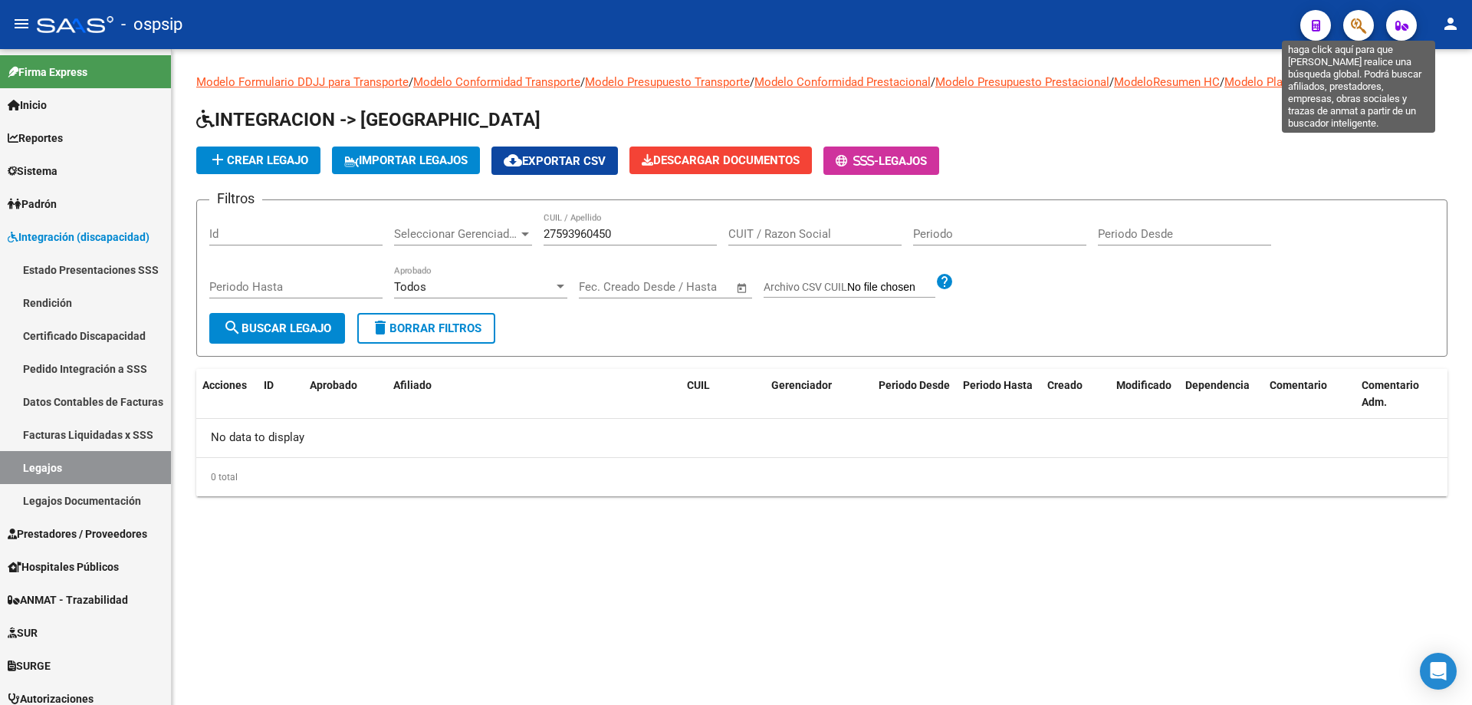
click at [1360, 24] on icon "button" at bounding box center [1358, 26] width 15 height 18
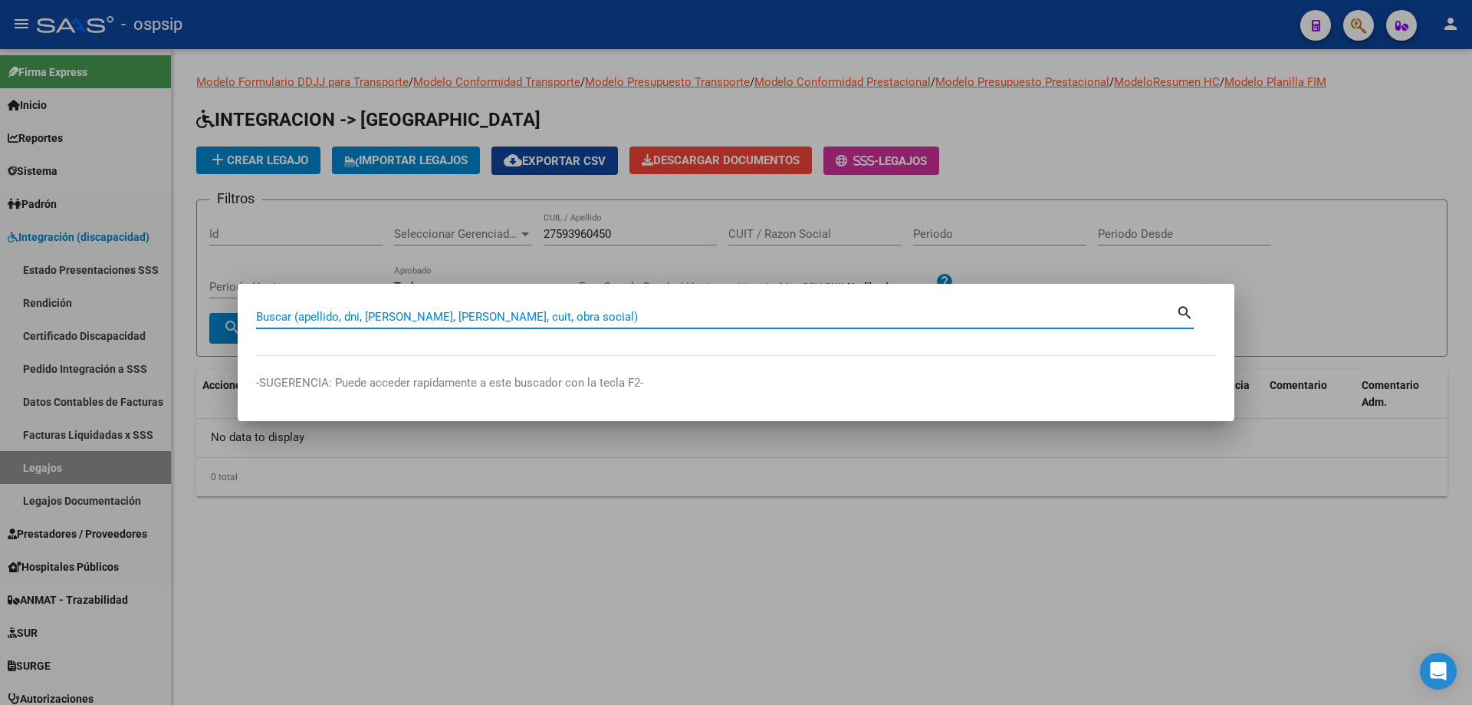
paste input "27593960450"
type input "27593960450"
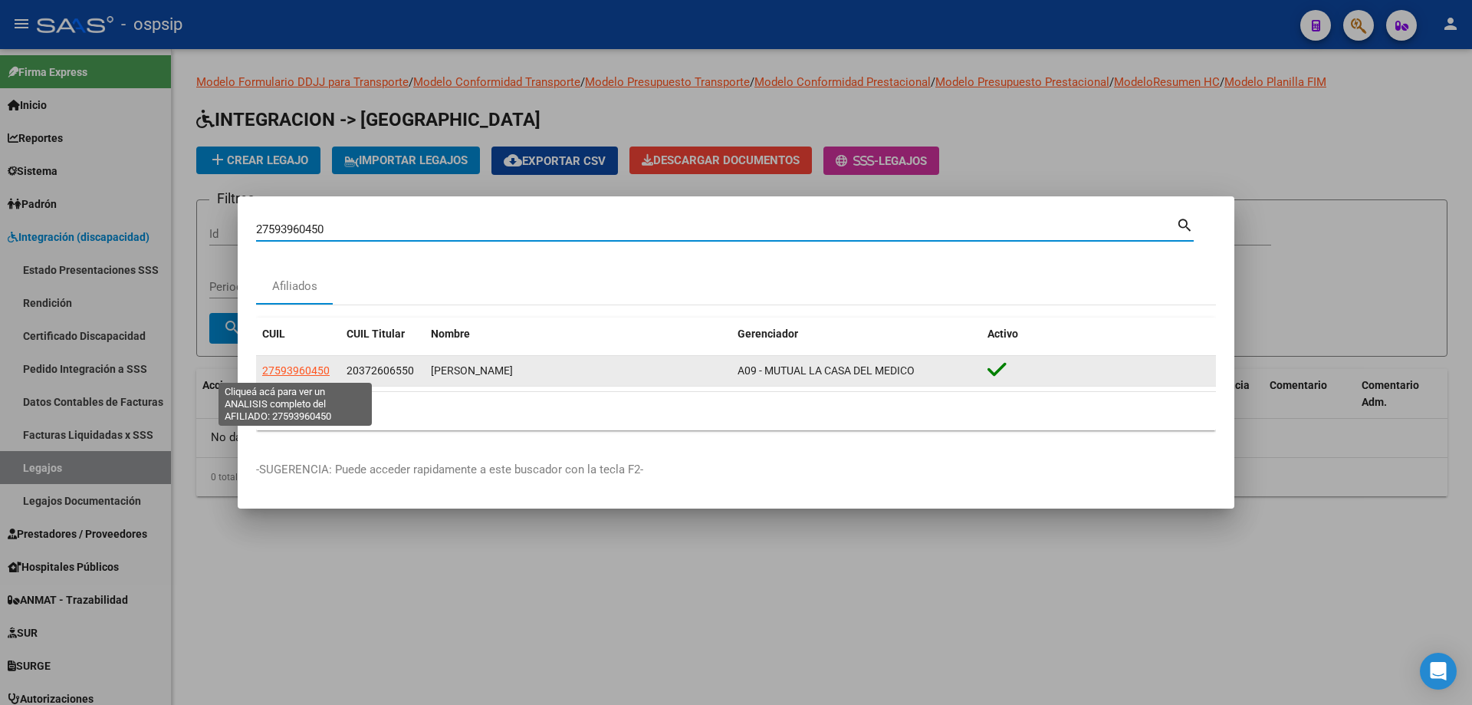
click at [309, 365] on span "27593960450" at bounding box center [295, 370] width 67 height 12
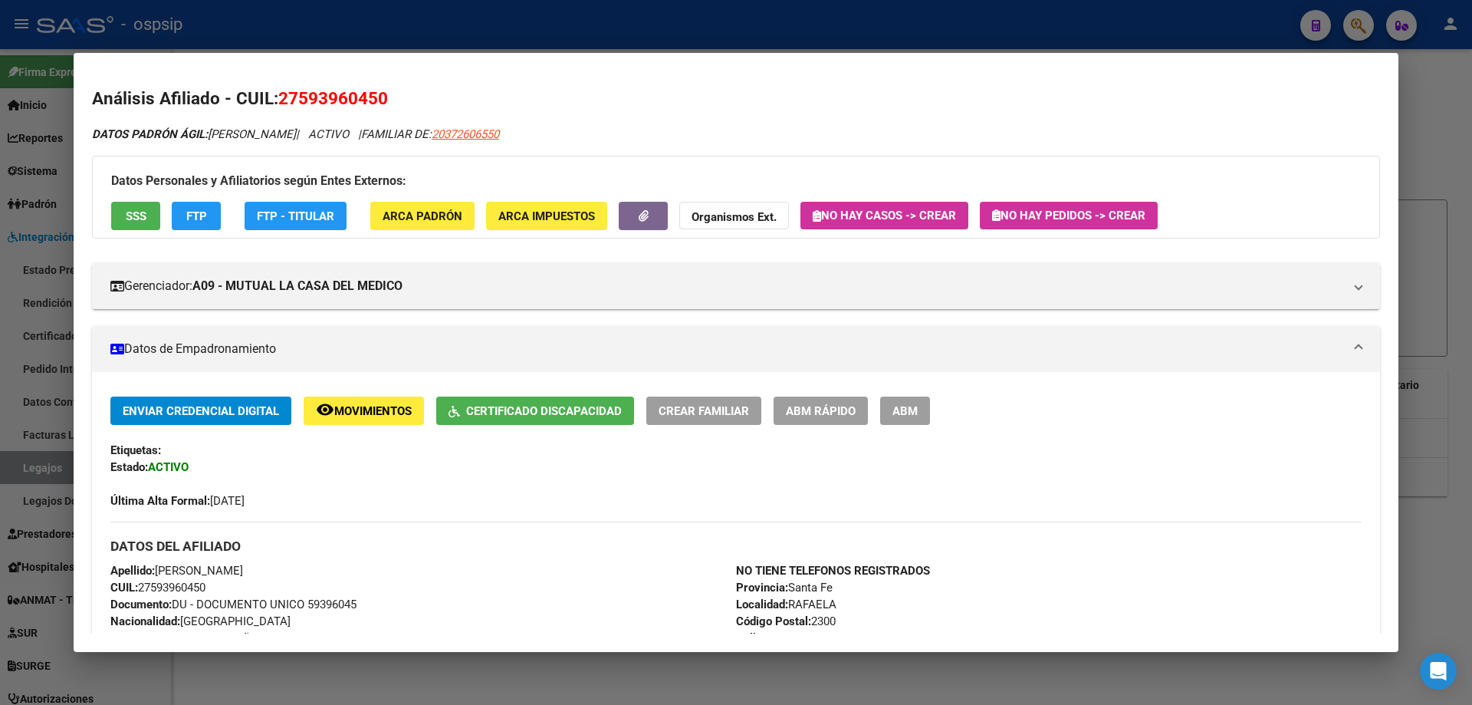
click at [485, 408] on span "Certificado Discapacidad" at bounding box center [544, 411] width 156 height 14
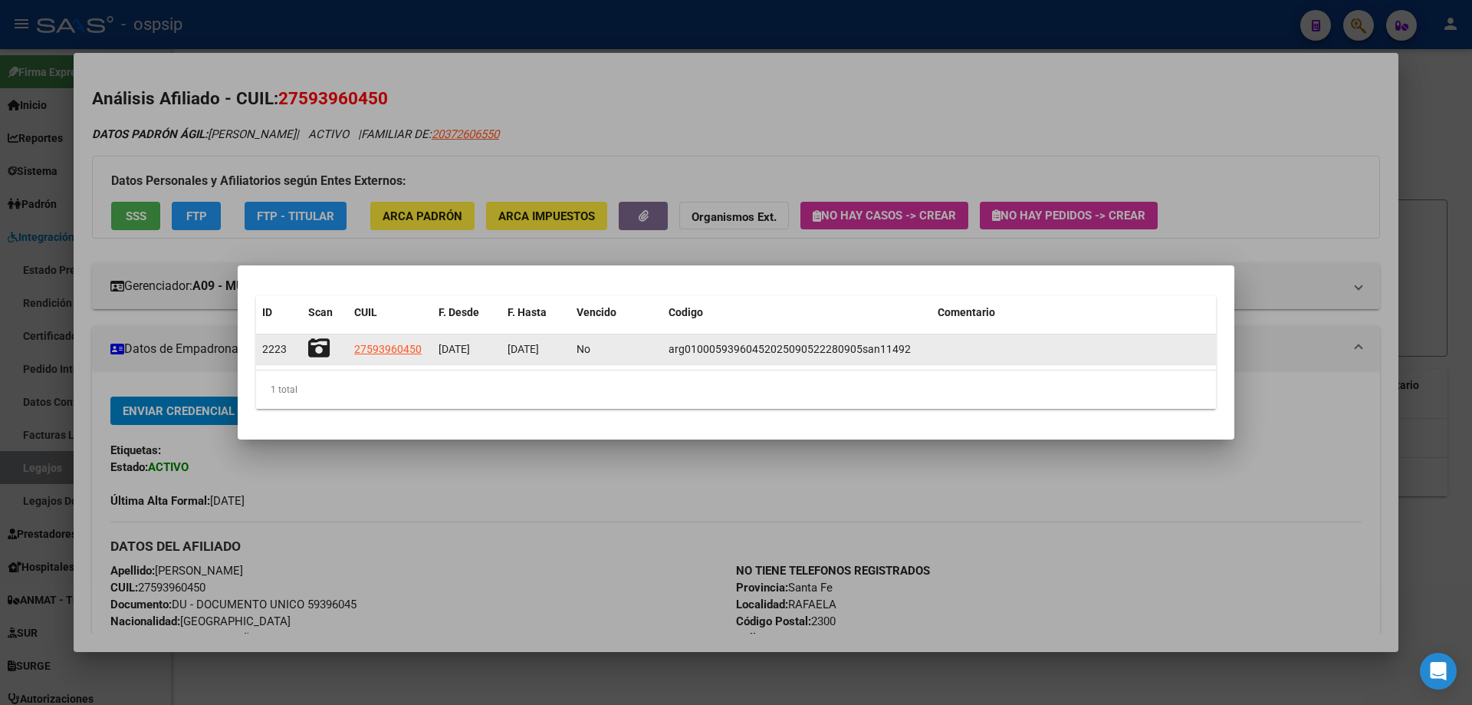
click at [324, 347] on icon at bounding box center [318, 347] width 21 height 21
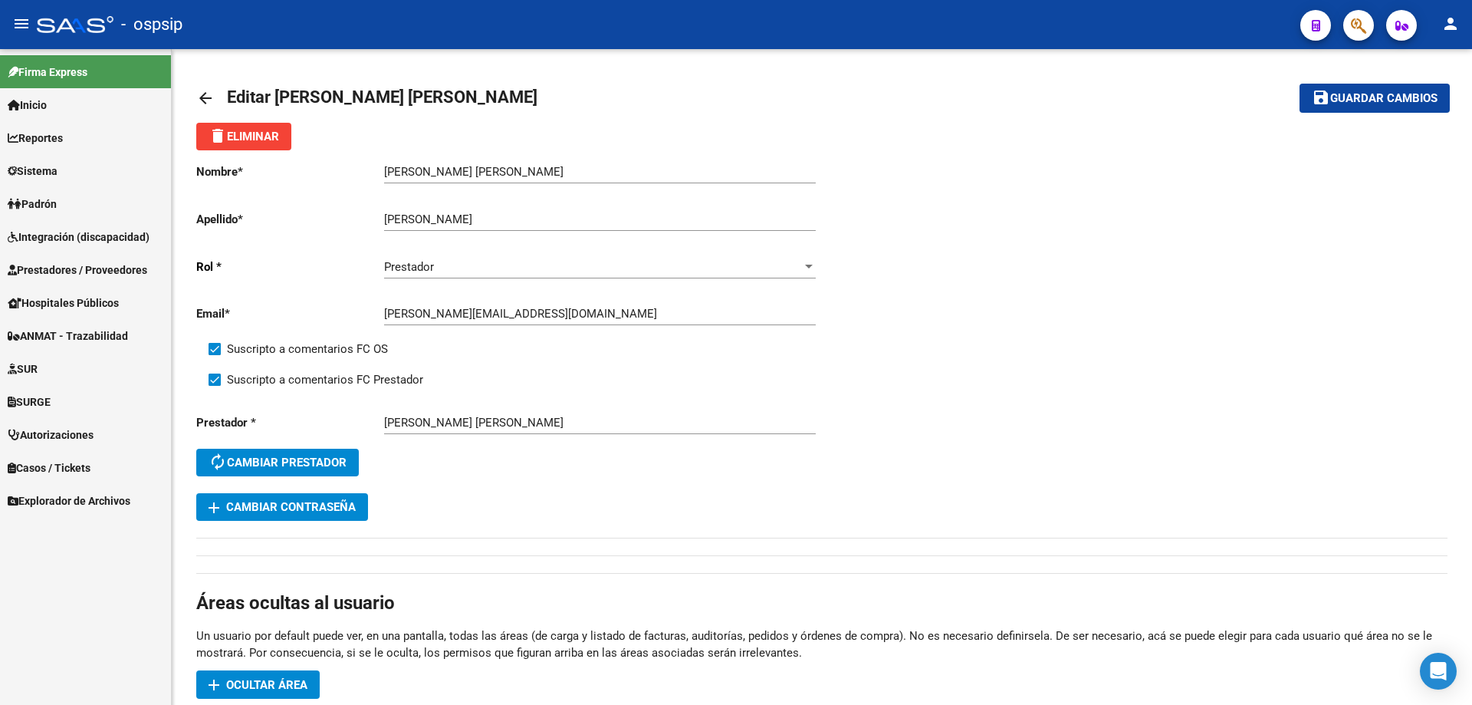
click at [50, 176] on span "Sistema" at bounding box center [33, 171] width 50 height 17
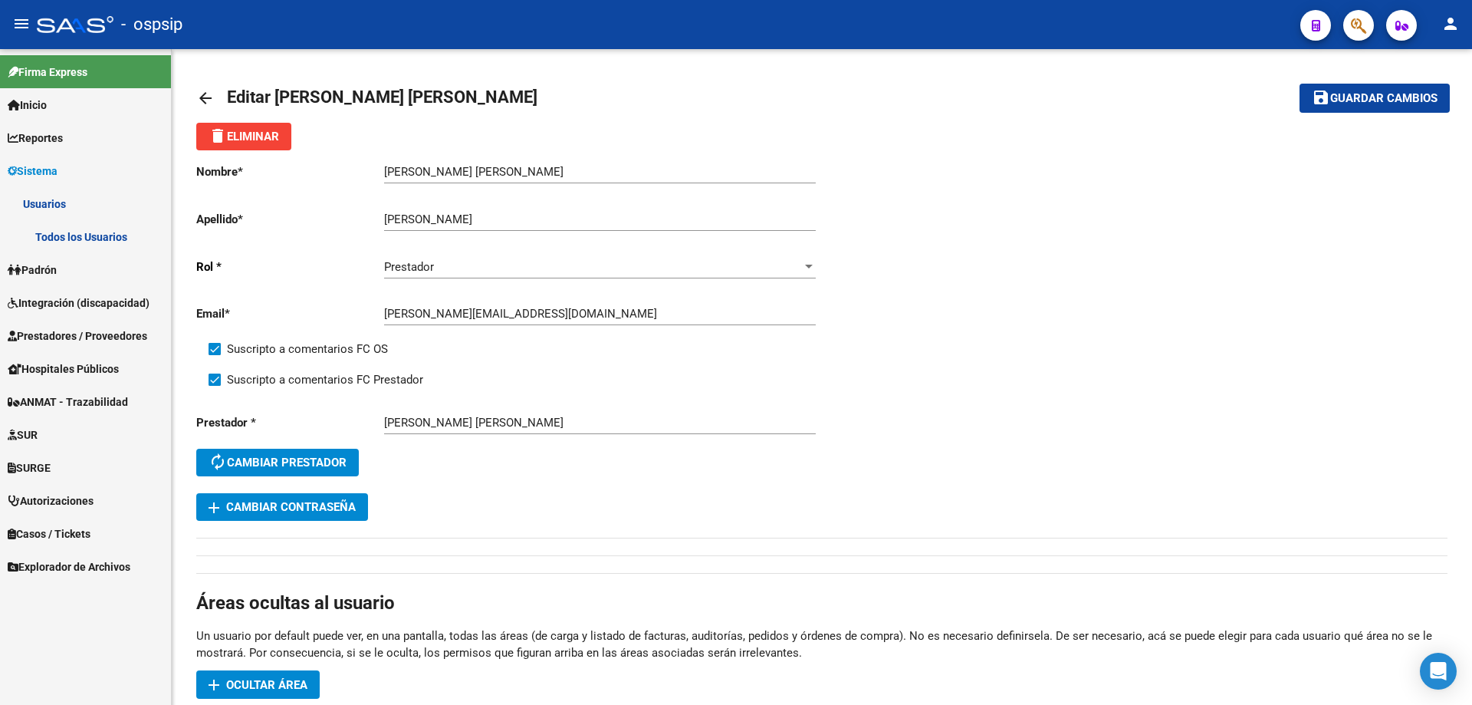
click at [67, 209] on link "Usuarios" at bounding box center [85, 203] width 171 height 33
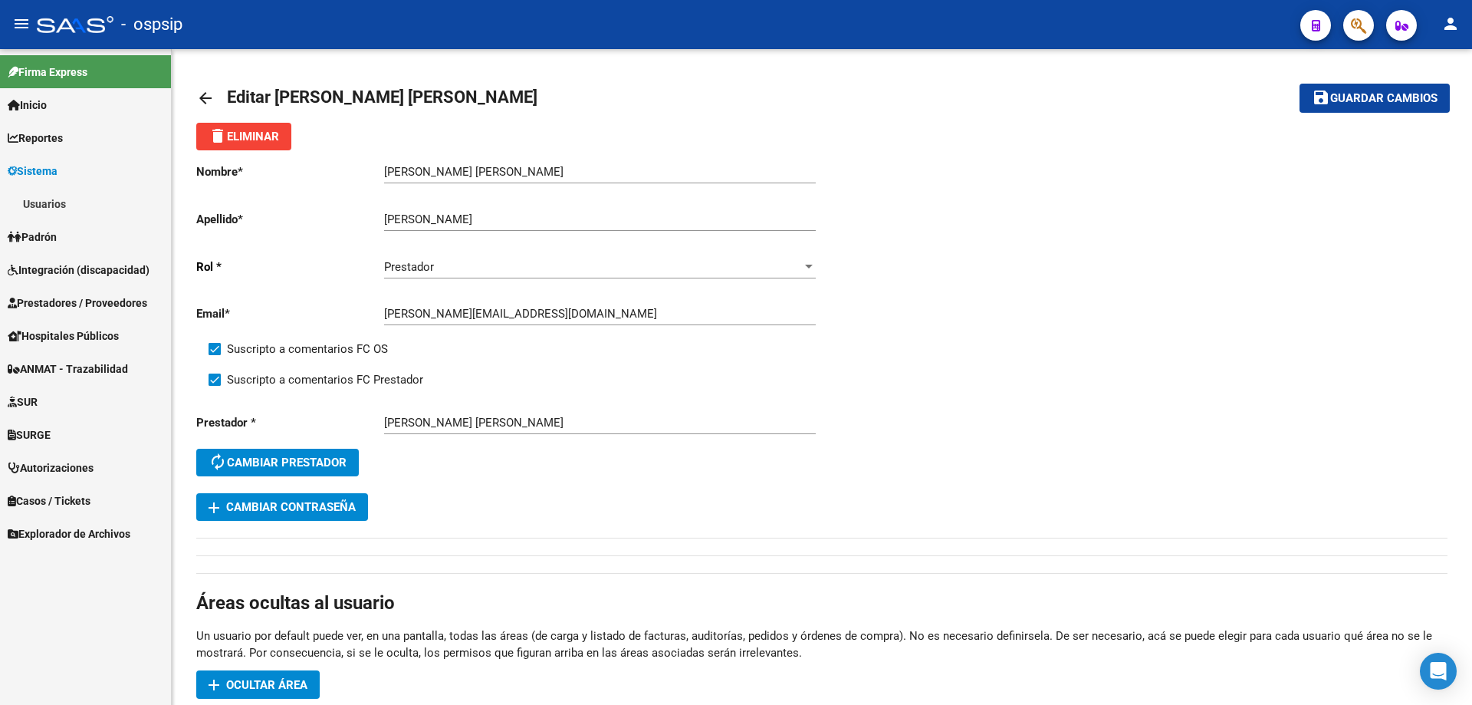
click at [65, 198] on link "Usuarios" at bounding box center [85, 203] width 171 height 33
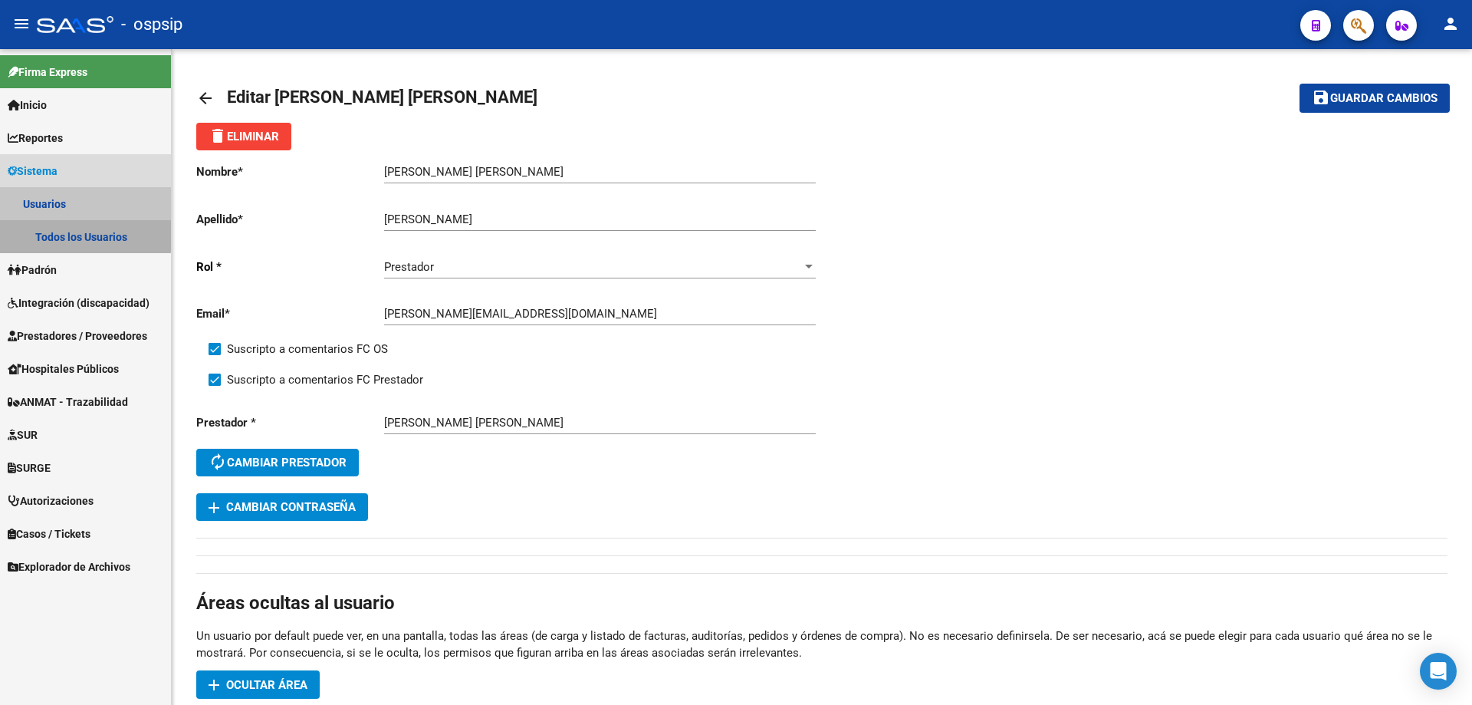
click at [67, 233] on link "Todos los Usuarios" at bounding box center [85, 236] width 171 height 33
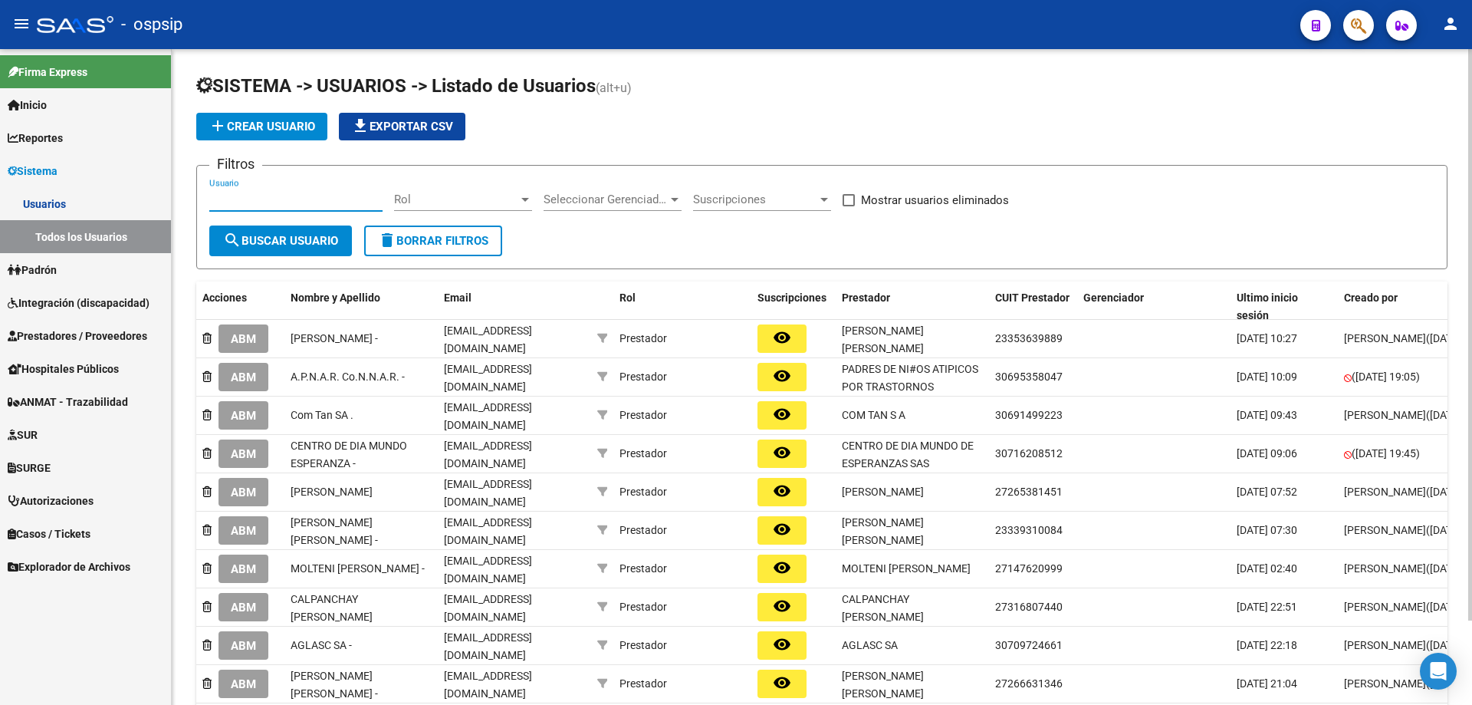
click at [308, 198] on input "Usuario" at bounding box center [295, 199] width 173 height 14
paste input "27224731731"
type input "27224731731"
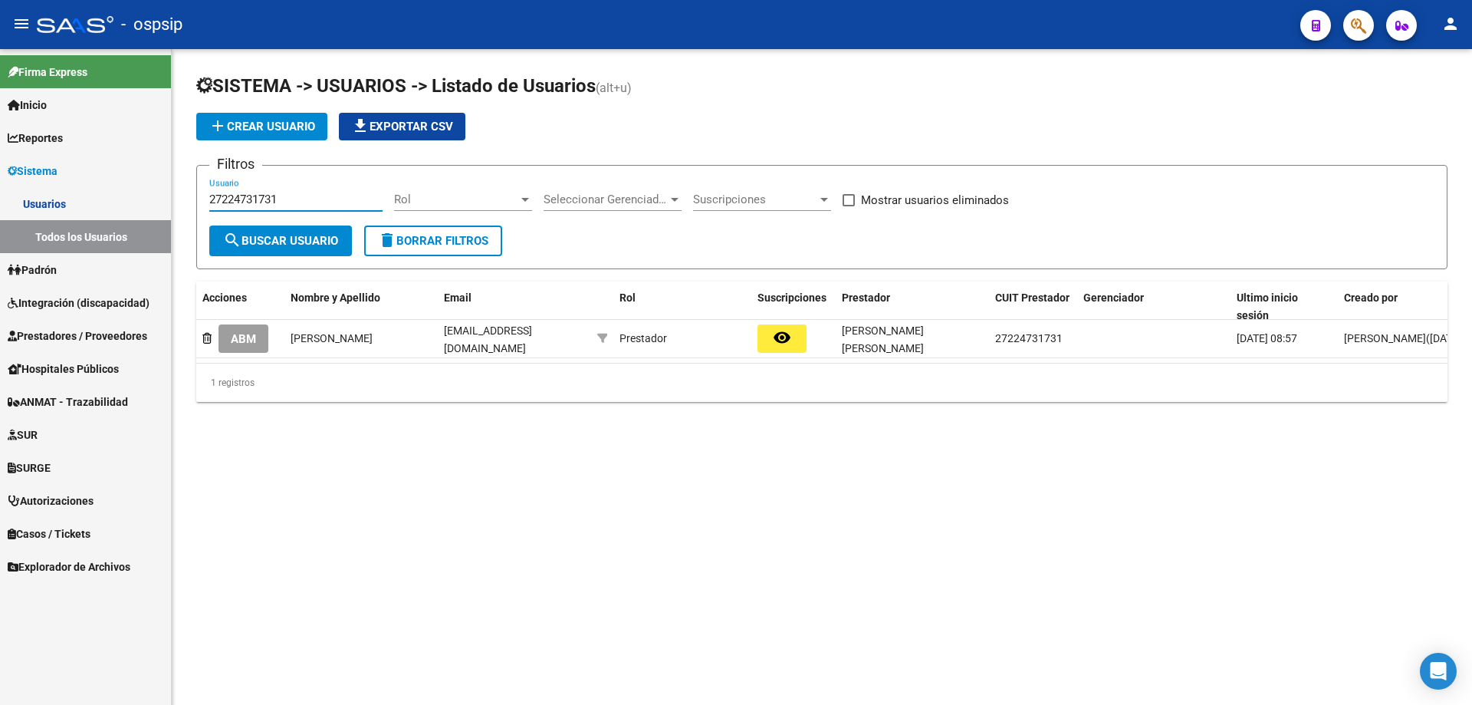
click at [263, 197] on input "27224731731" at bounding box center [295, 199] width 173 height 14
click at [287, 195] on input "Usuario" at bounding box center [295, 199] width 173 height 14
paste input "[EMAIL_ADDRESS][DOMAIN_NAME]"
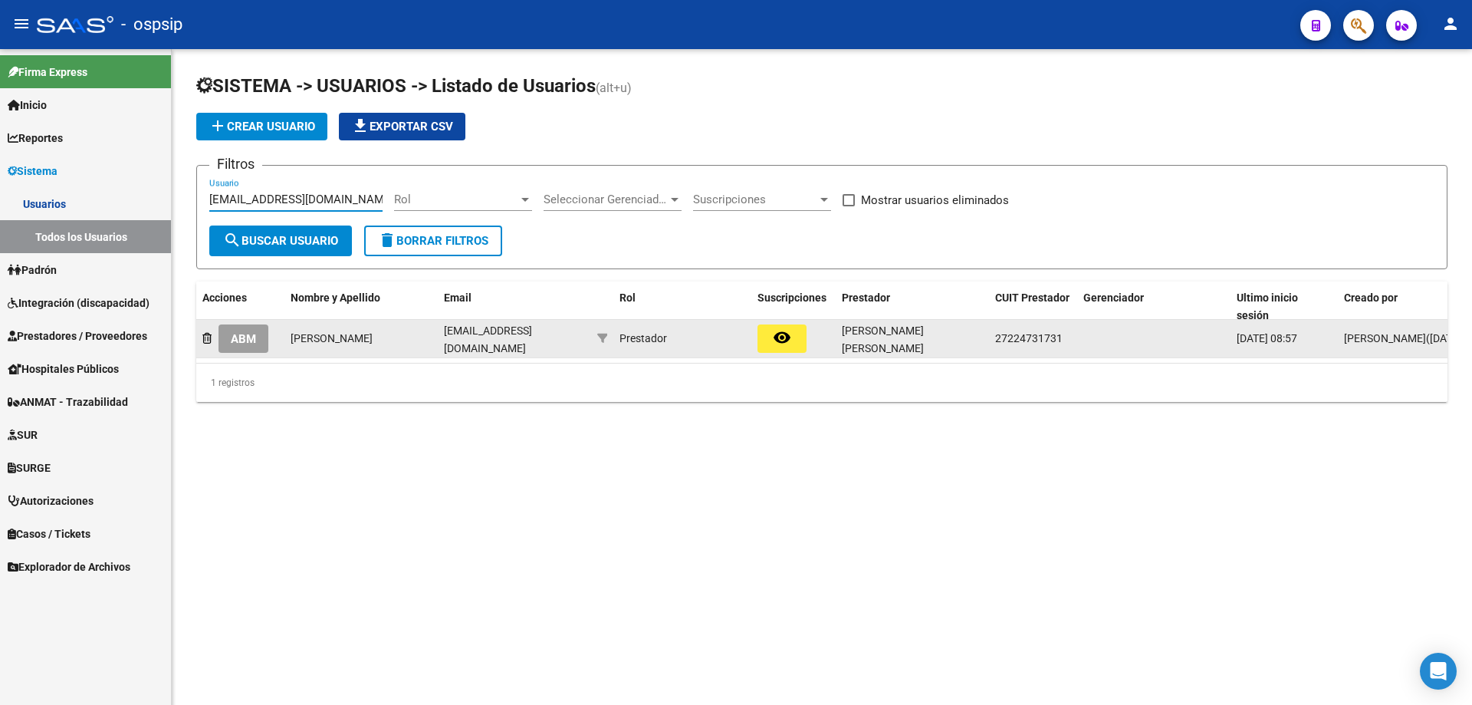
type input "[EMAIL_ADDRESS][DOMAIN_NAME]"
click at [249, 337] on span "ABM" at bounding box center [243, 339] width 25 height 14
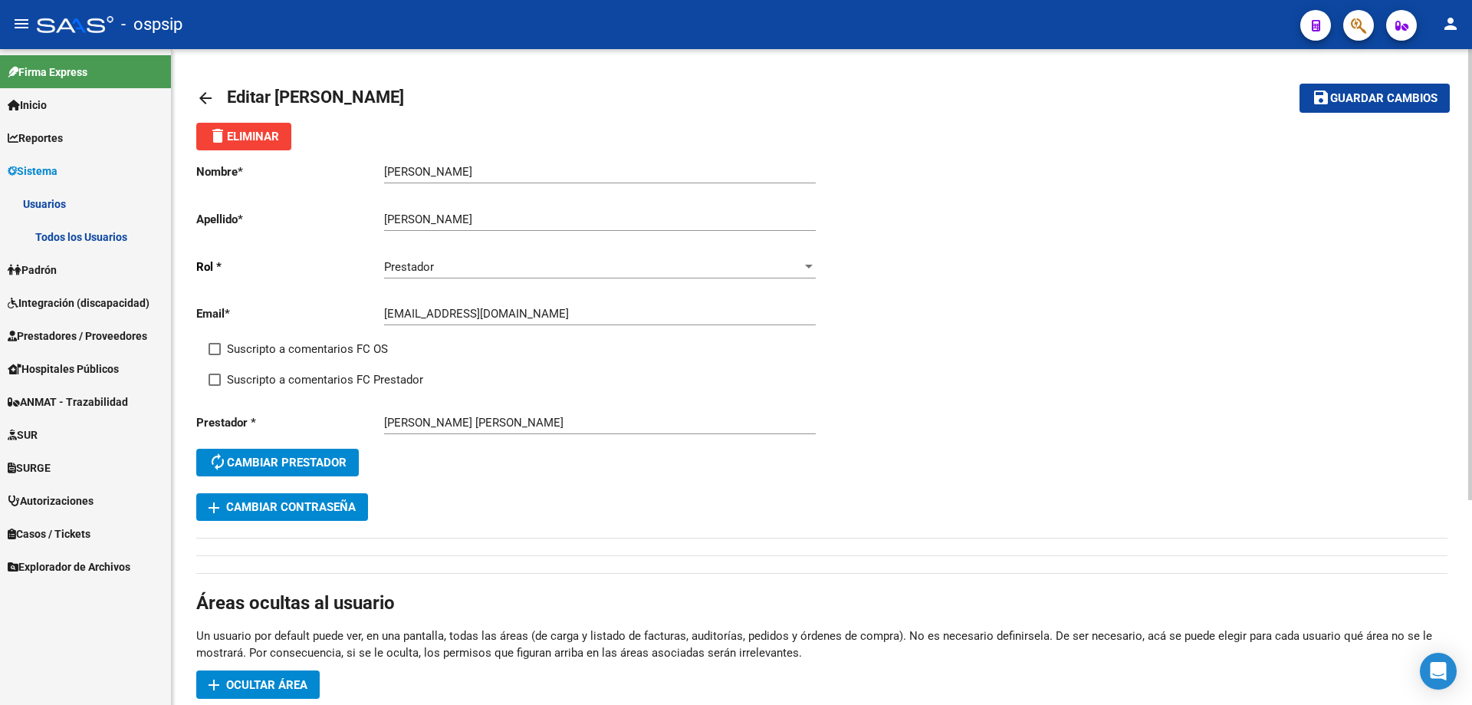
click at [327, 508] on span "add Cambiar Contraseña" at bounding box center [282, 507] width 147 height 14
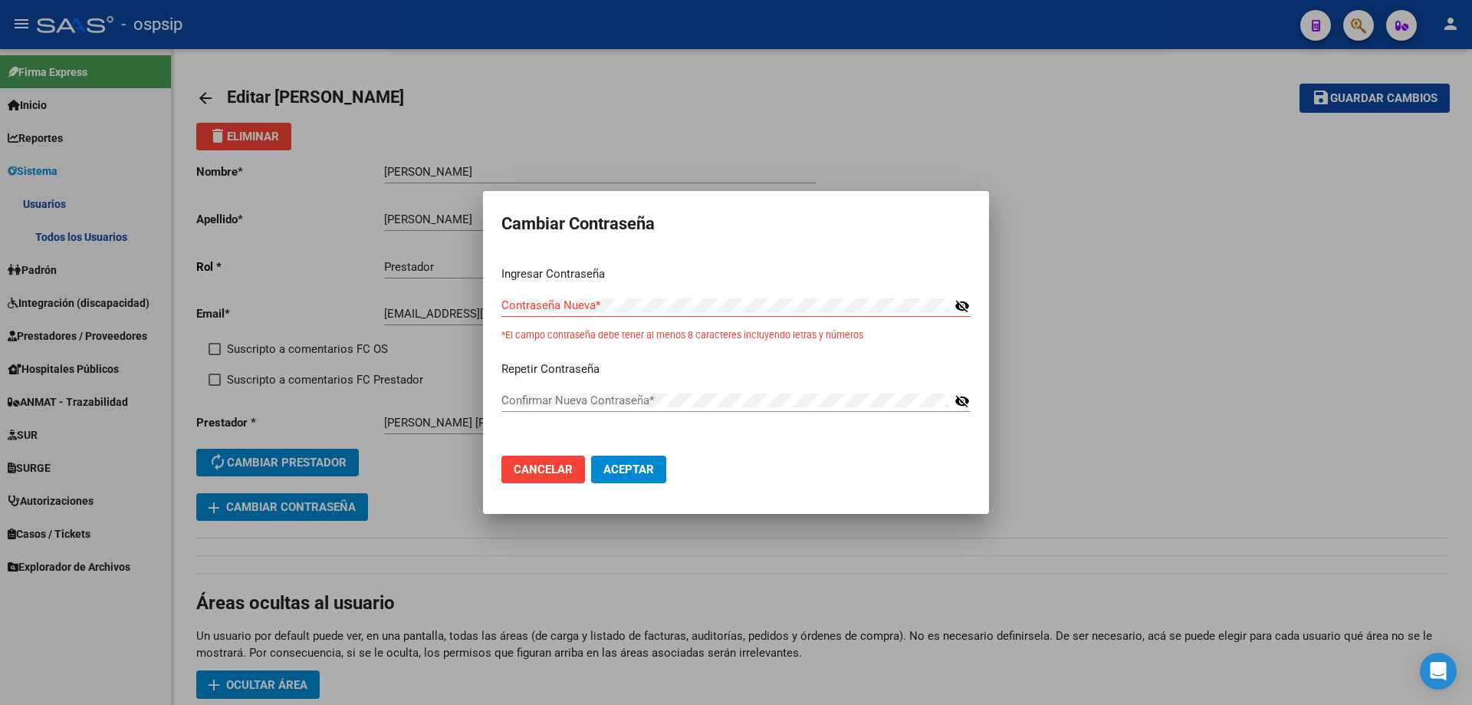
click at [965, 302] on mat-icon "visibility_off" at bounding box center [961, 306] width 15 height 18
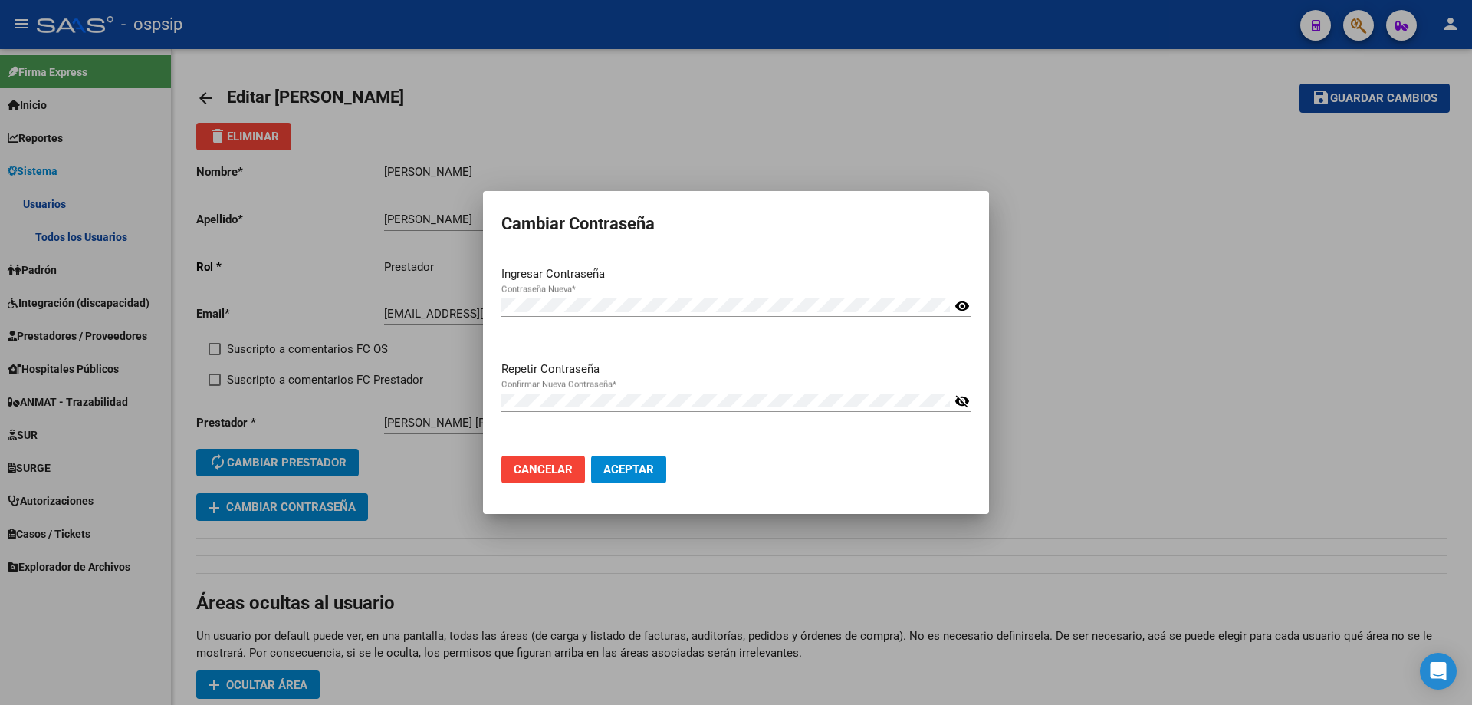
click at [964, 402] on mat-icon "visibility_off" at bounding box center [961, 401] width 15 height 18
click at [782, 385] on div "Repetir Contraseña Confirmar Nueva Contraseña * visibility" at bounding box center [735, 402] width 469 height 84
click at [650, 464] on span "Aceptar" at bounding box center [628, 469] width 51 height 14
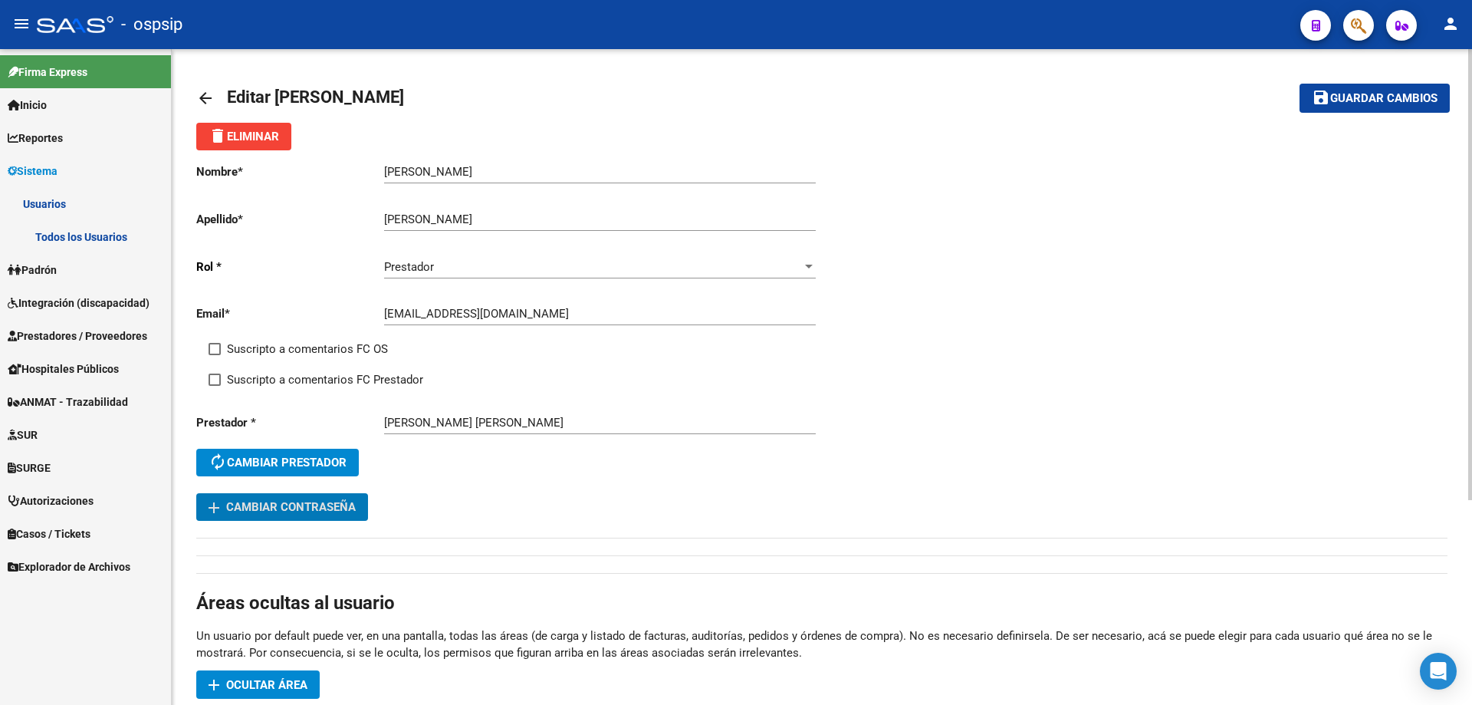
click at [1354, 92] on span "Guardar cambios" at bounding box center [1383, 99] width 107 height 14
